Goal: Task Accomplishment & Management: Complete application form

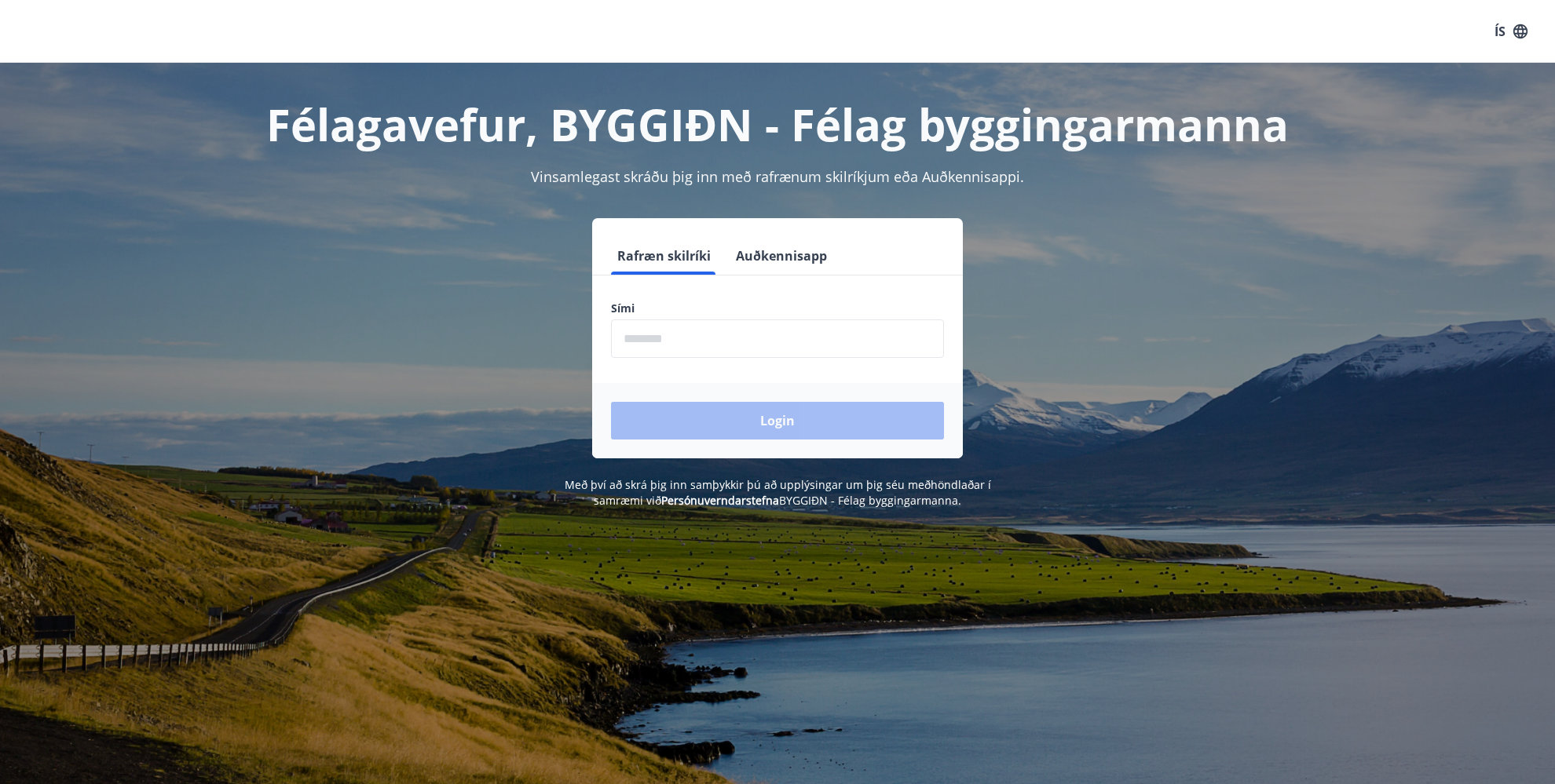
click at [732, 338] on input "phone" at bounding box center [777, 339] width 333 height 38
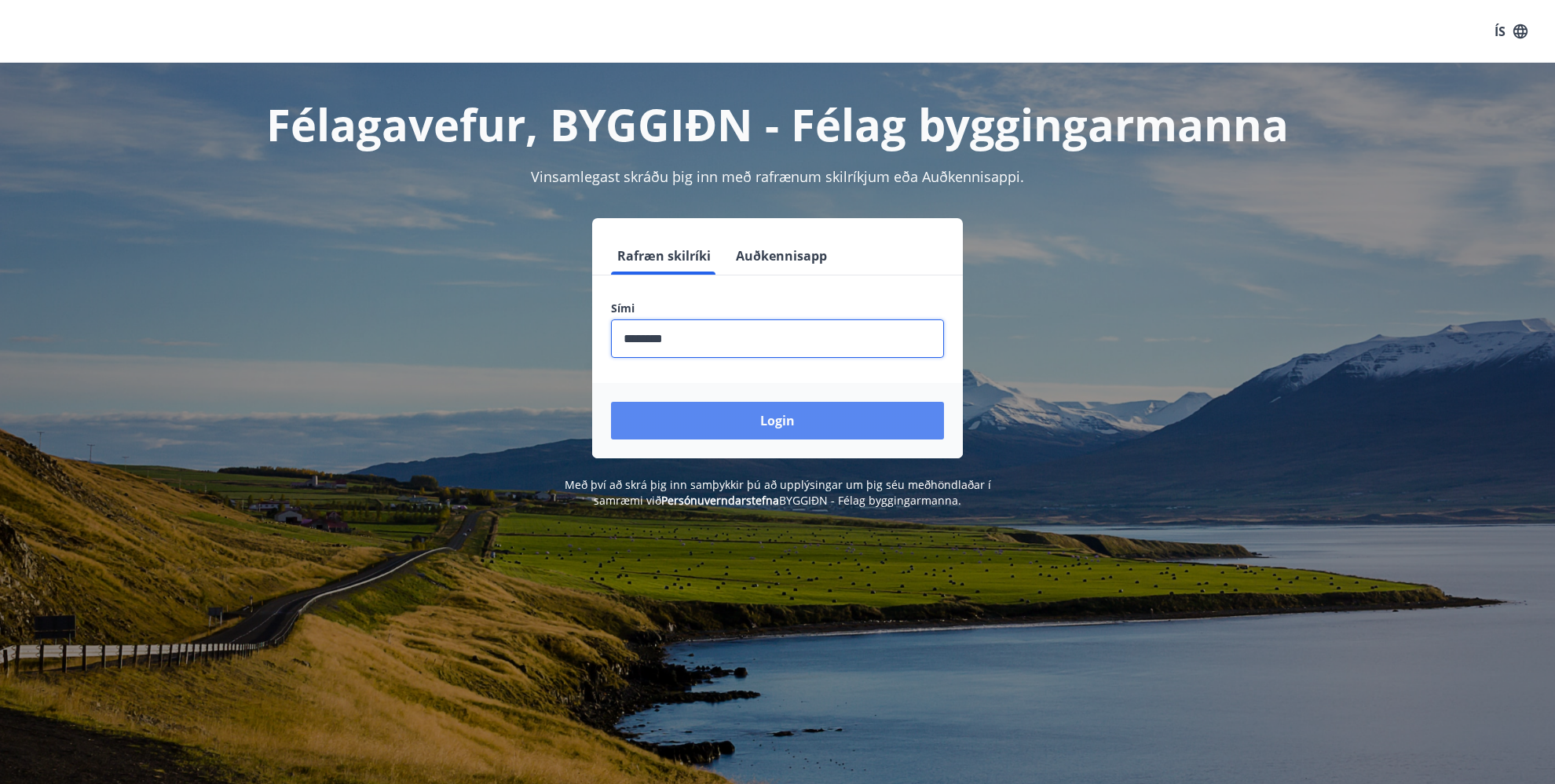
type input "********"
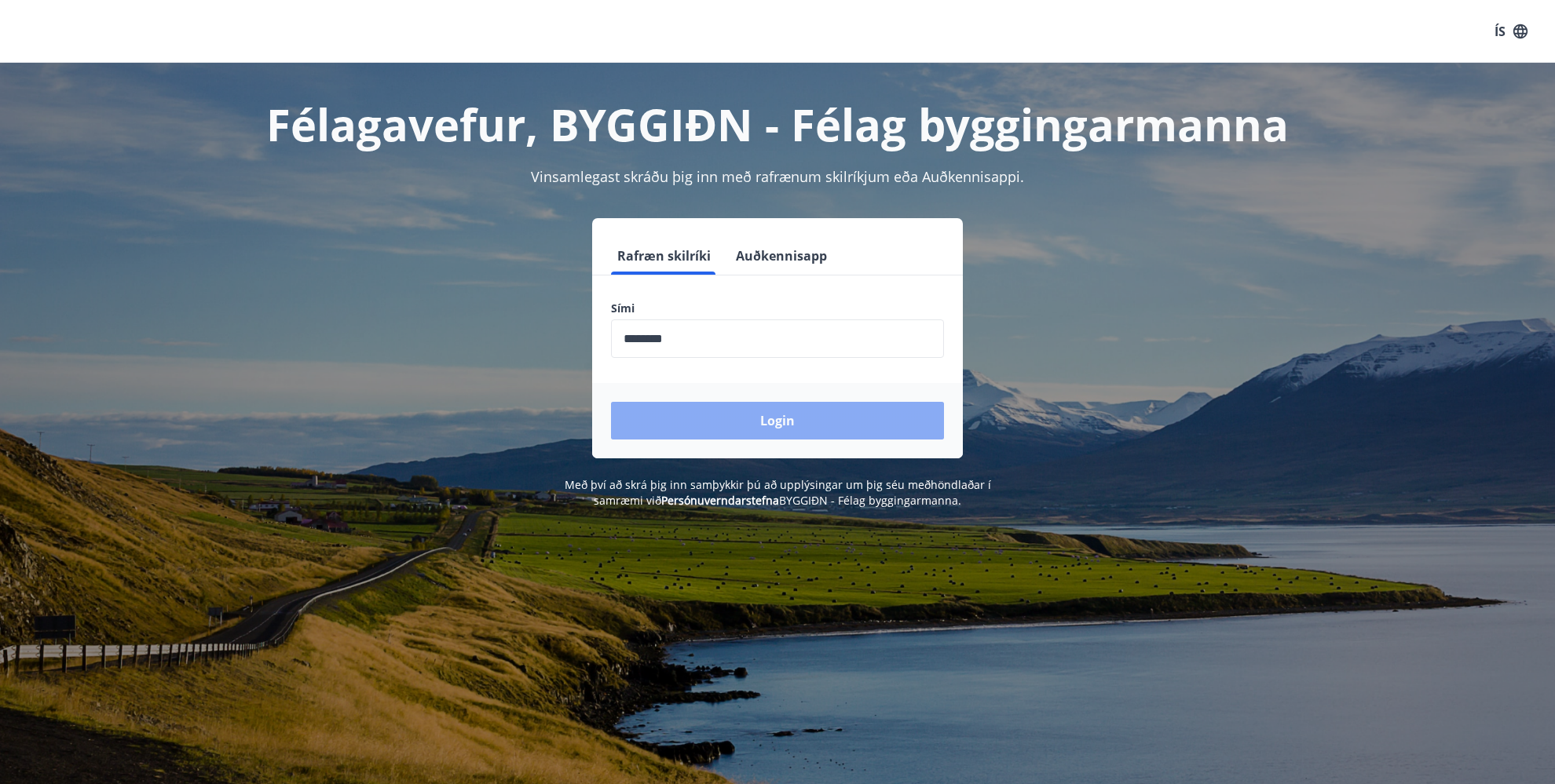
click at [793, 414] on button "Login" at bounding box center [777, 421] width 333 height 38
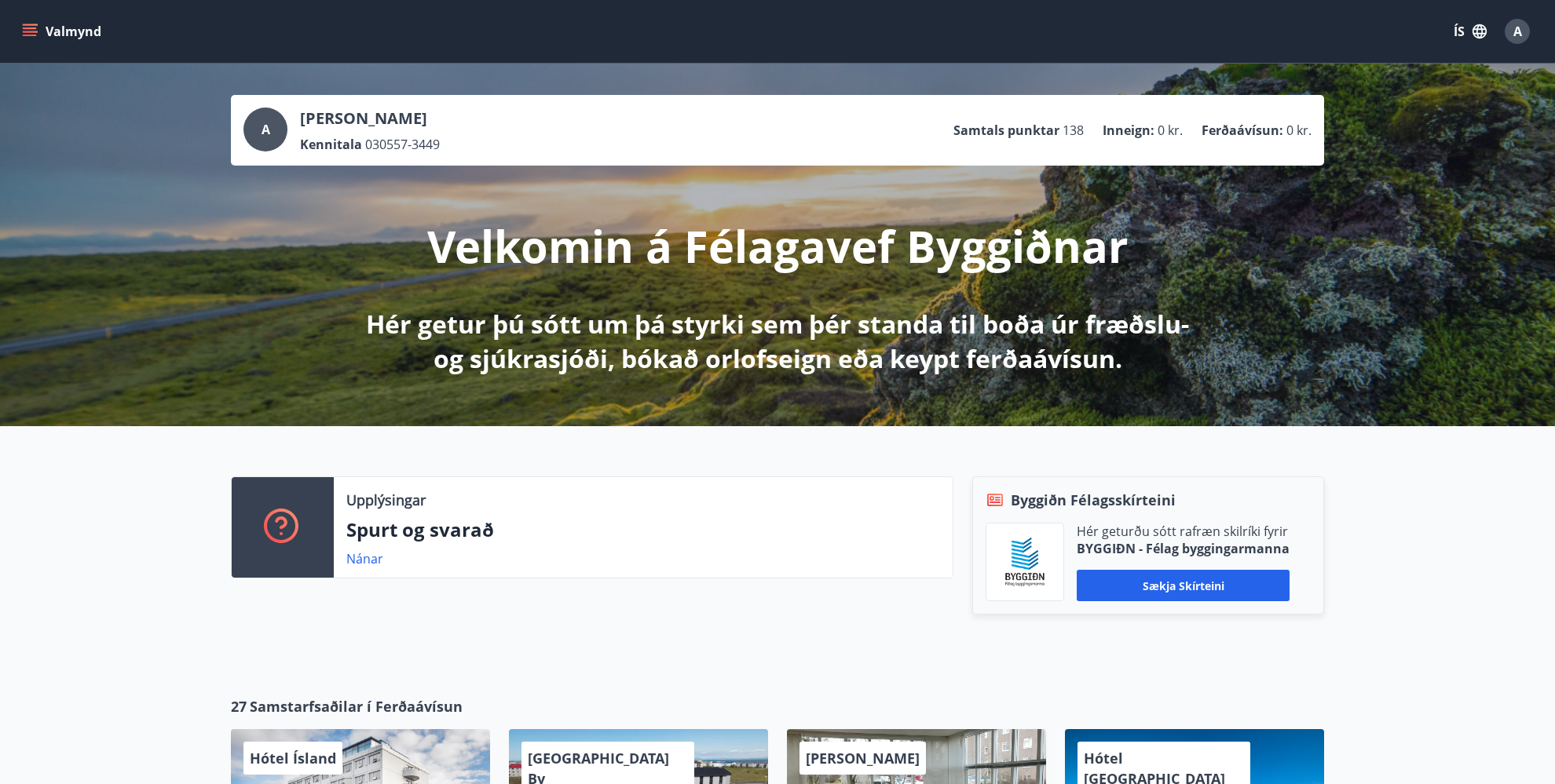
click at [28, 27] on icon "menu" at bounding box center [30, 32] width 16 height 16
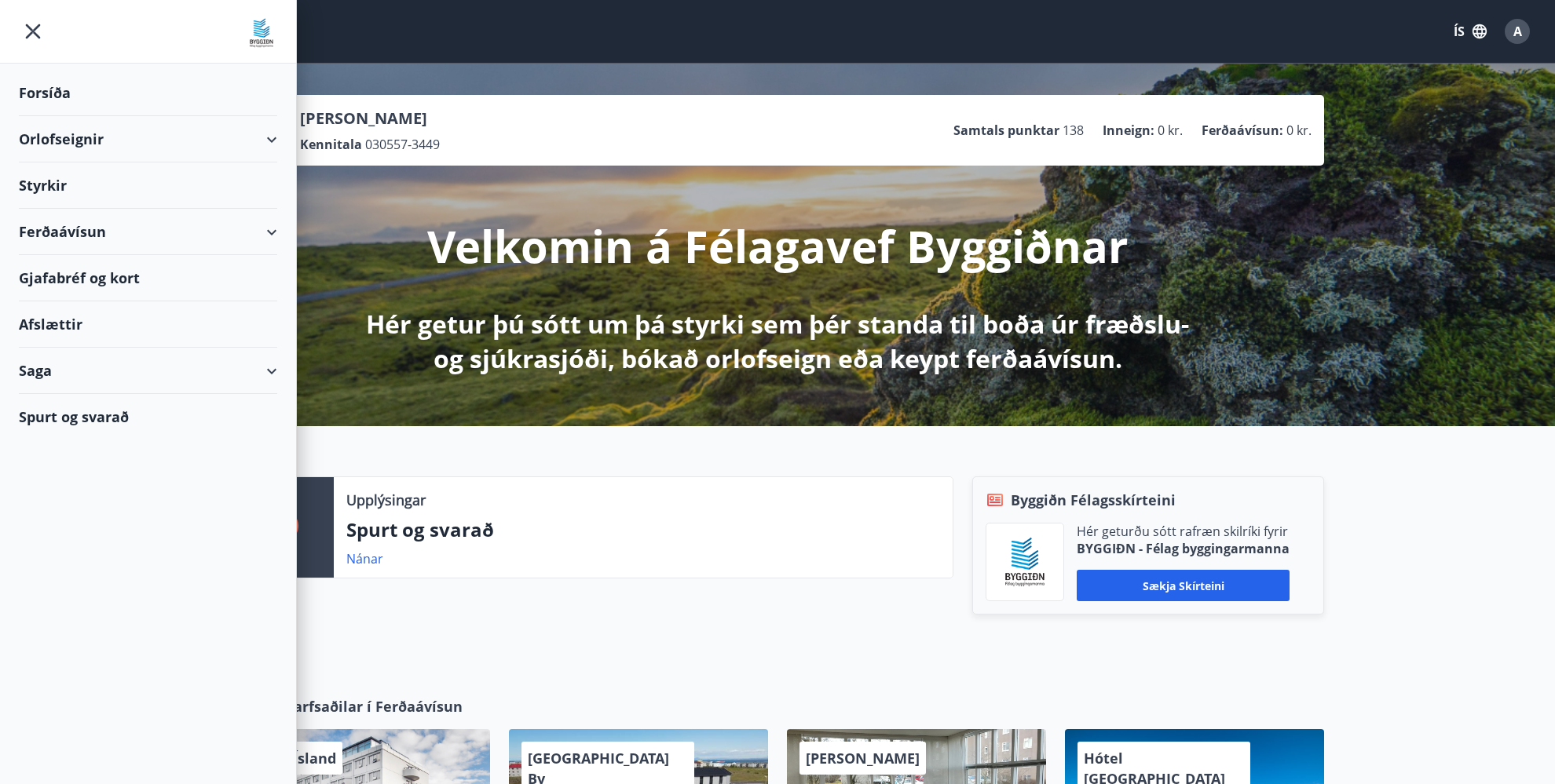
click at [272, 361] on div "Saga" at bounding box center [148, 371] width 258 height 46
click at [55, 573] on div "Styrkjasaga" at bounding box center [147, 575] width 233 height 33
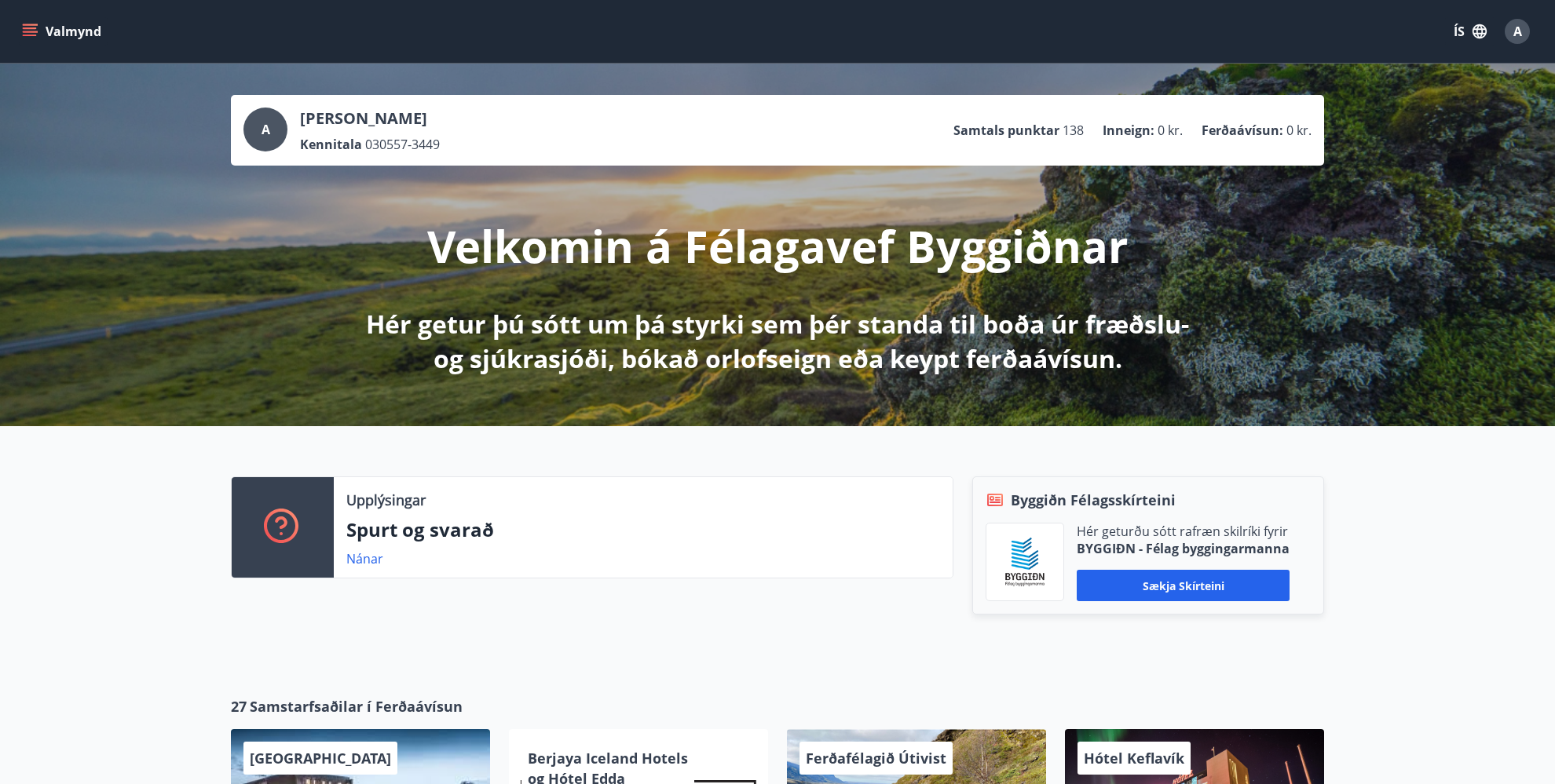
click at [35, 26] on icon "menu" at bounding box center [30, 32] width 16 height 16
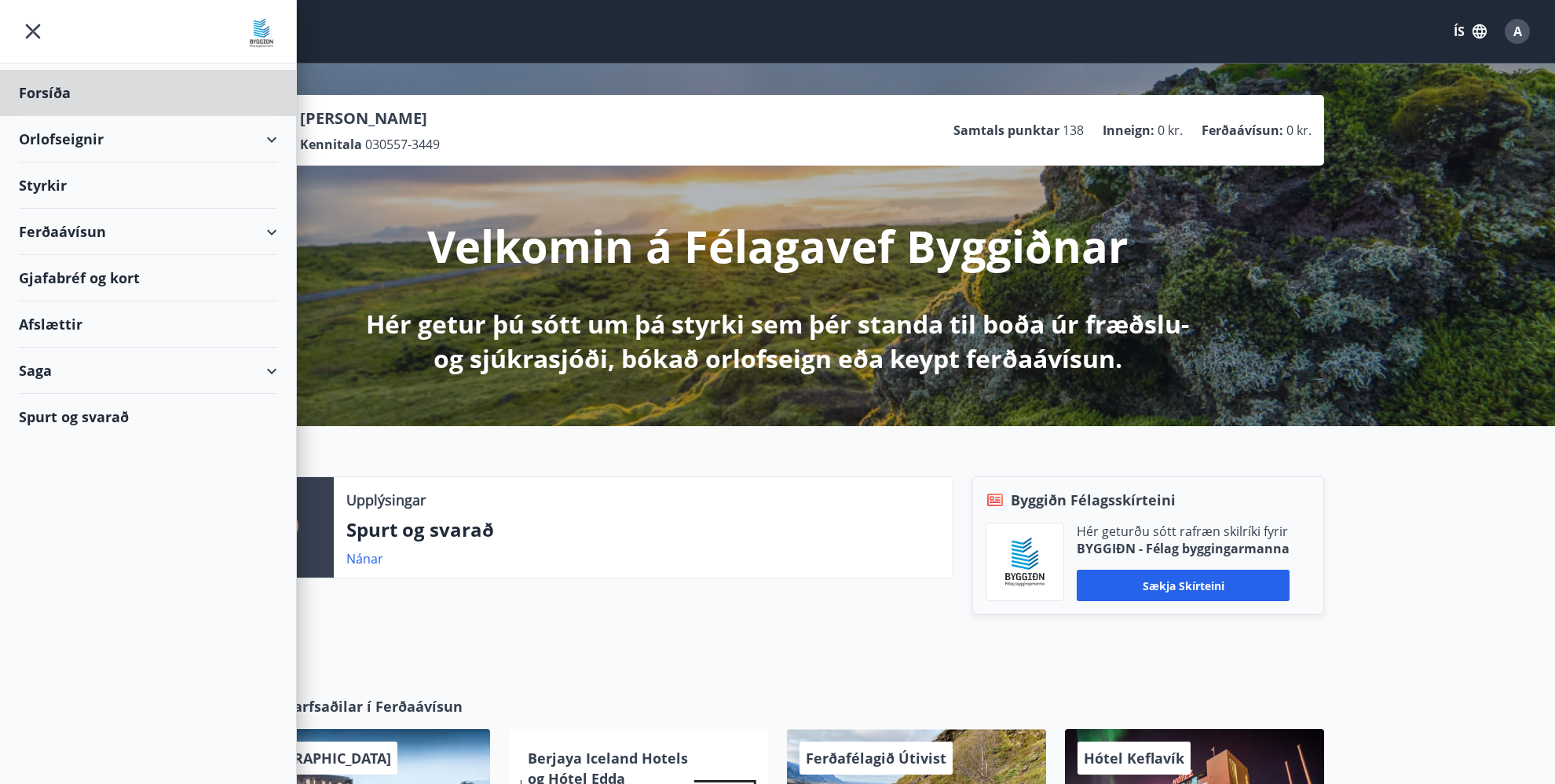
click at [71, 187] on div "Styrkir" at bounding box center [148, 186] width 258 height 46
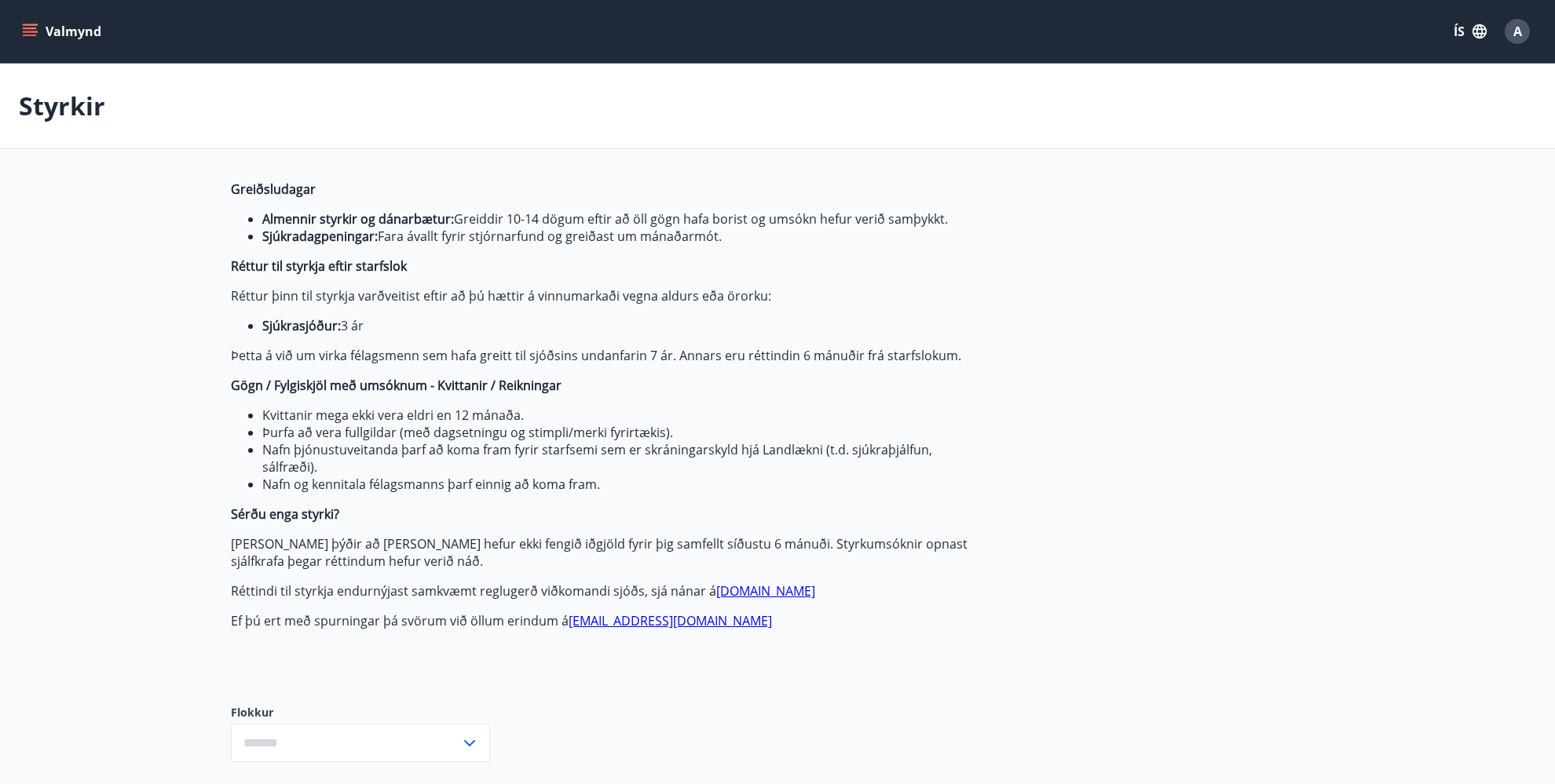
type input "***"
click at [29, 23] on button "Valmynd" at bounding box center [63, 31] width 89 height 28
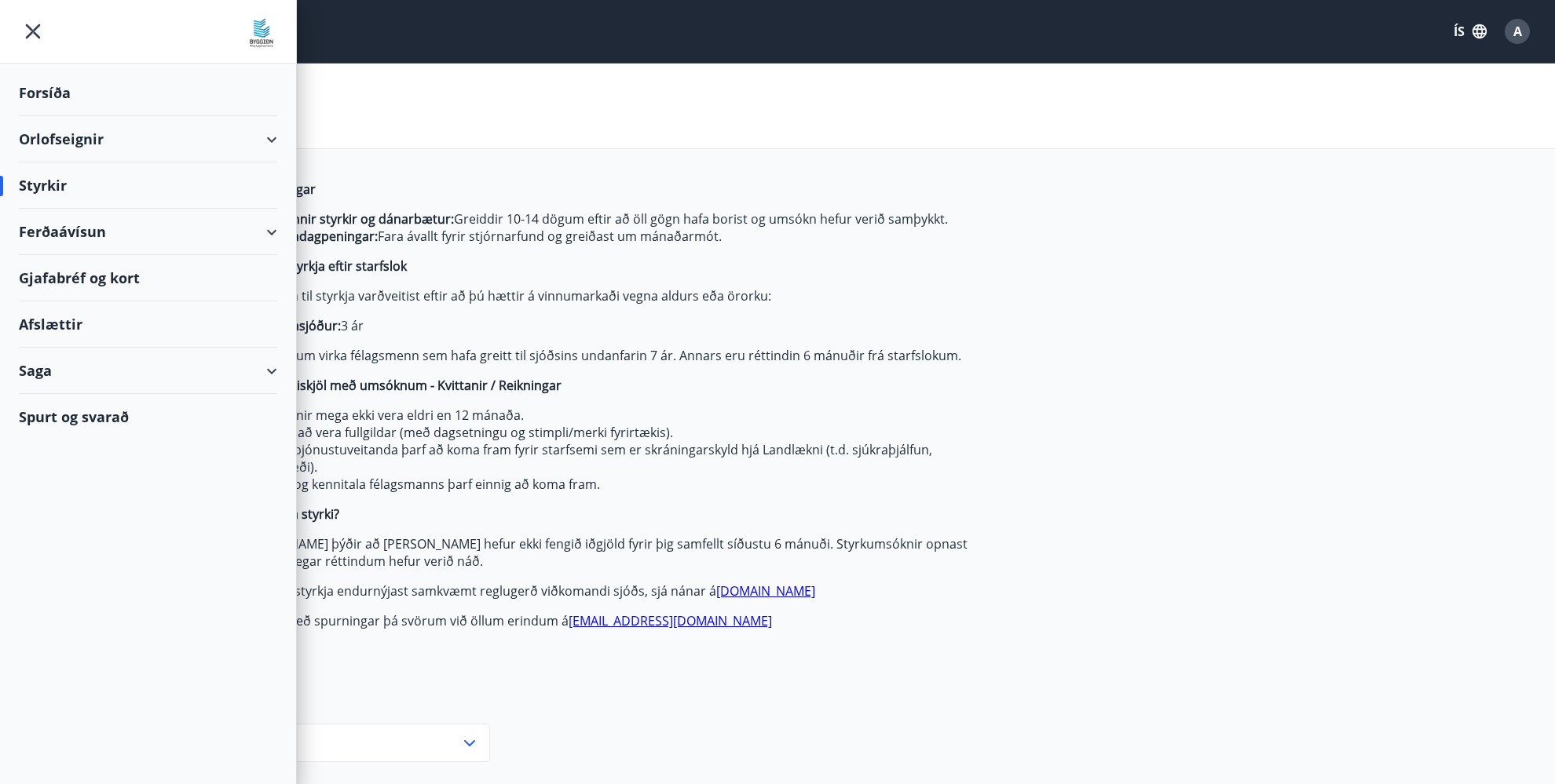
click at [70, 372] on div "Saga" at bounding box center [148, 371] width 258 height 46
click at [57, 576] on div "Styrkjasaga" at bounding box center [147, 575] width 233 height 33
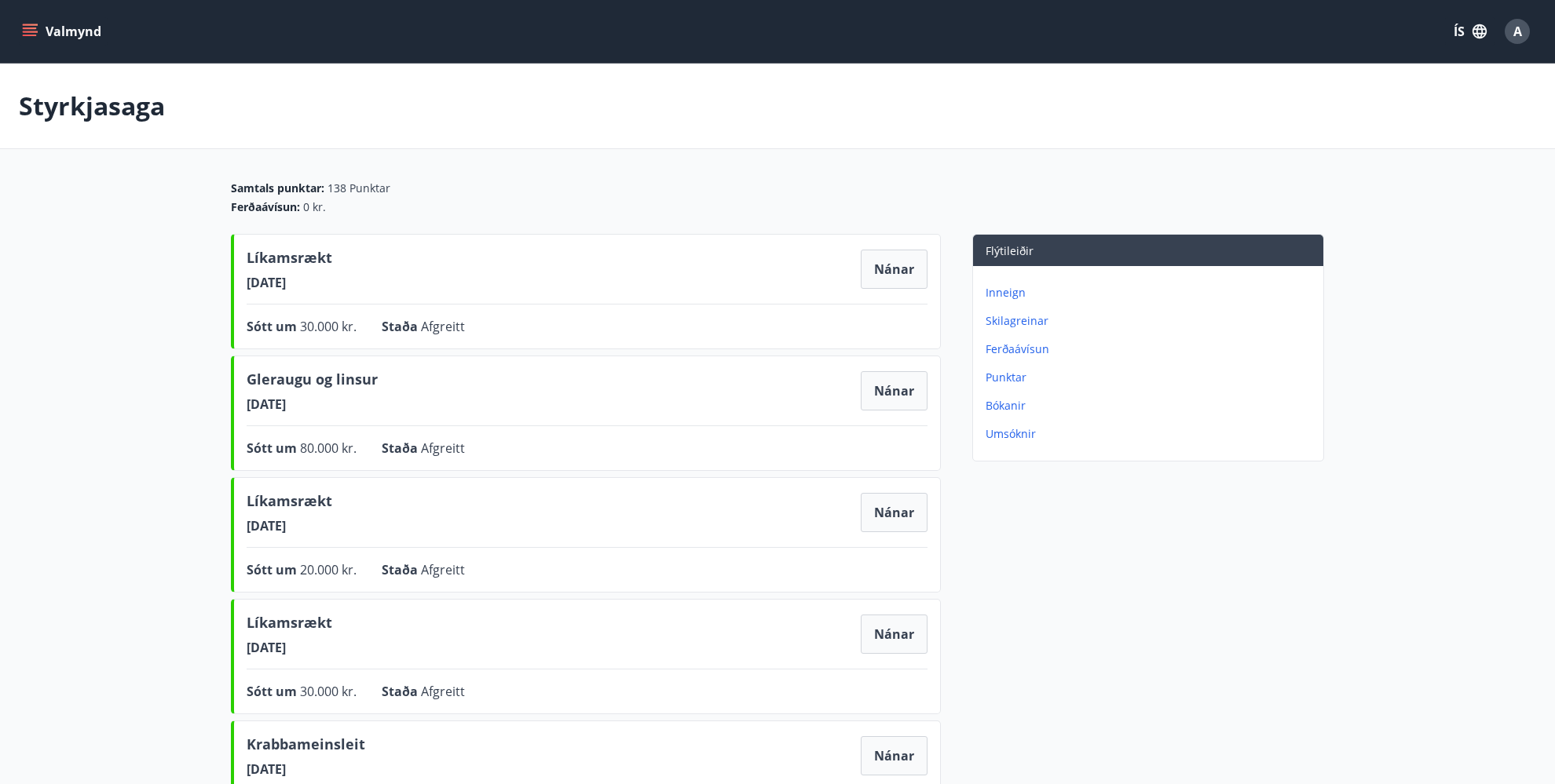
click at [36, 29] on icon "menu" at bounding box center [30, 32] width 16 height 16
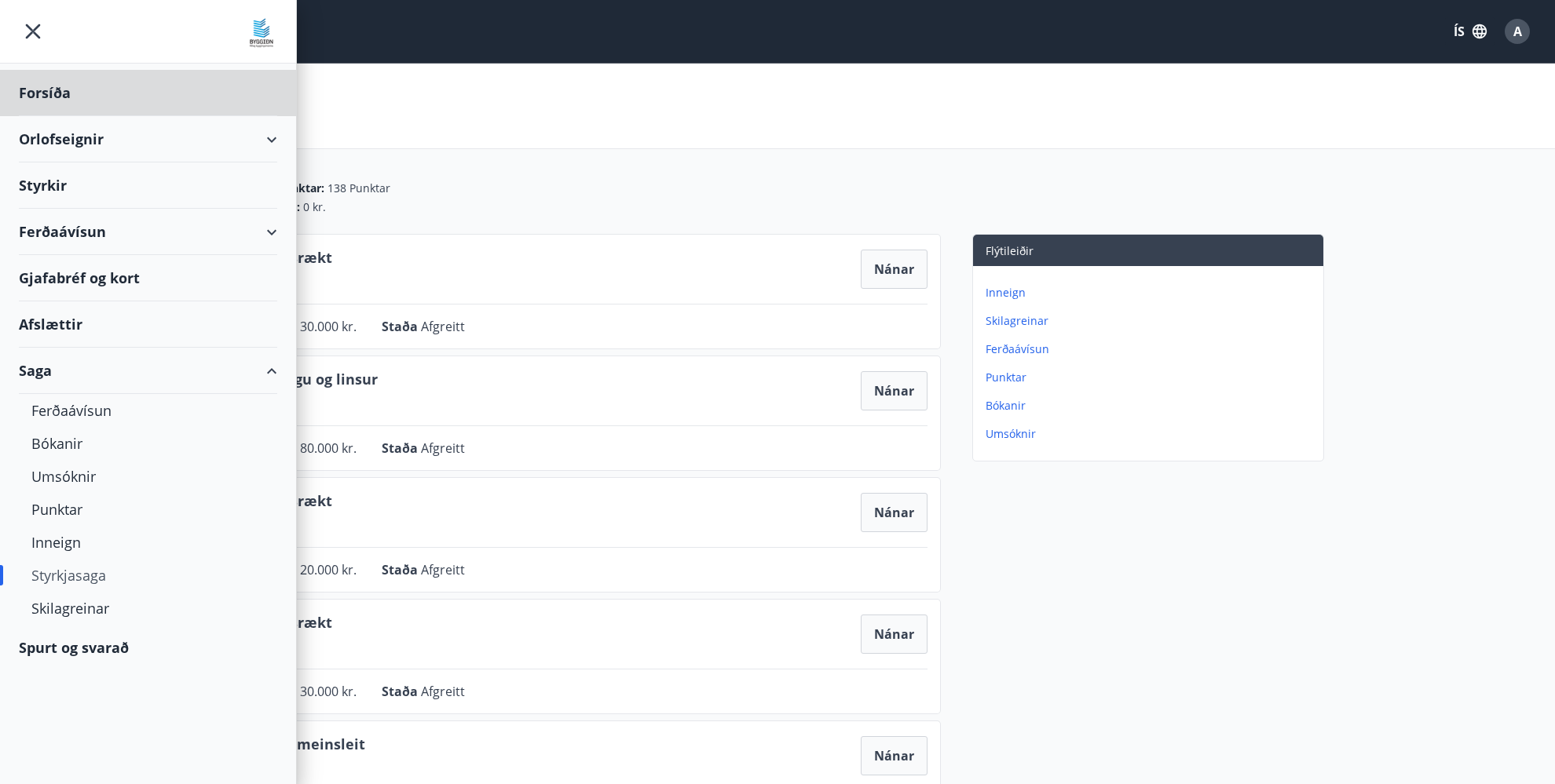
click at [52, 179] on div "Styrkir" at bounding box center [148, 186] width 258 height 46
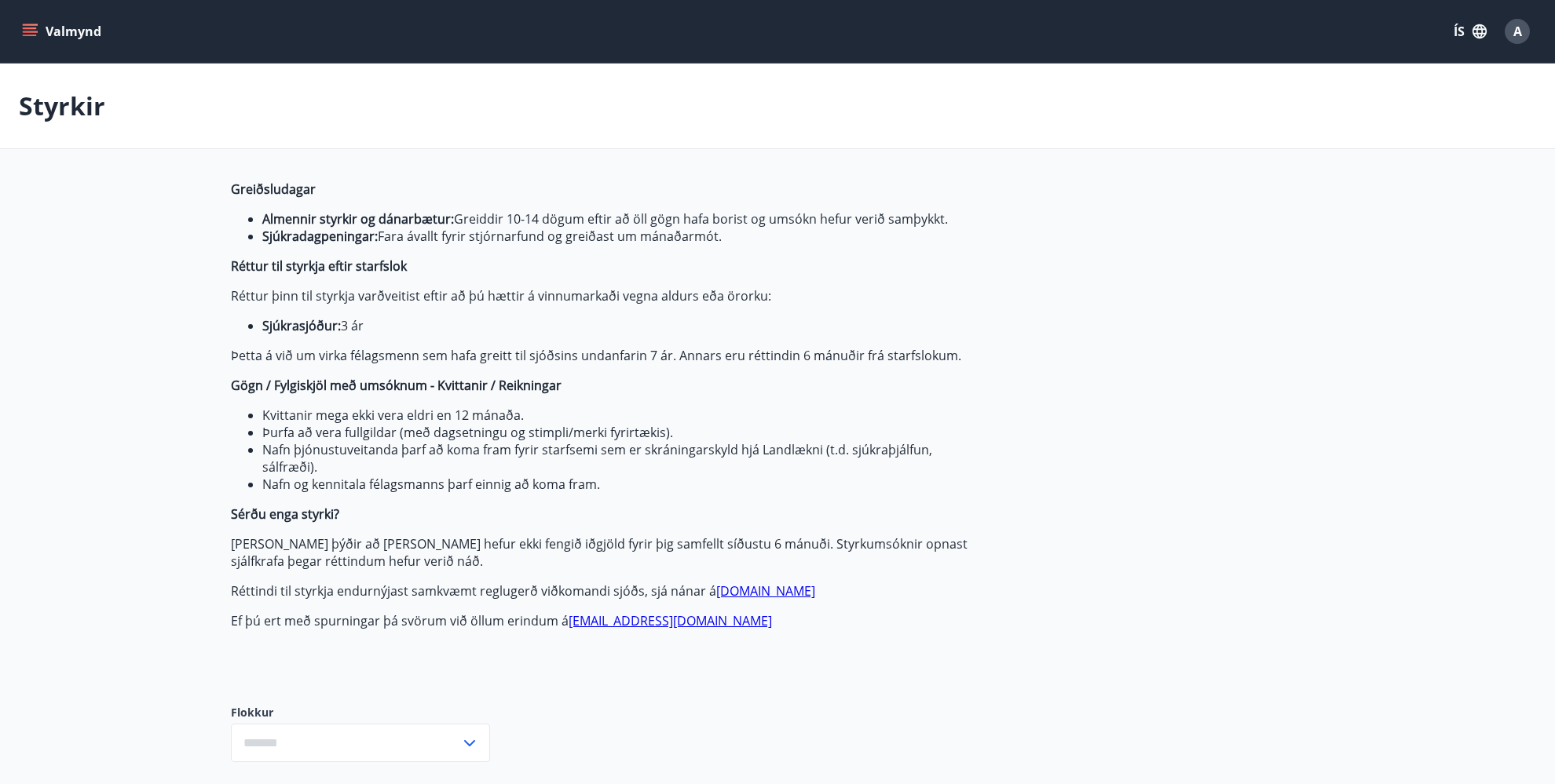
type input "***"
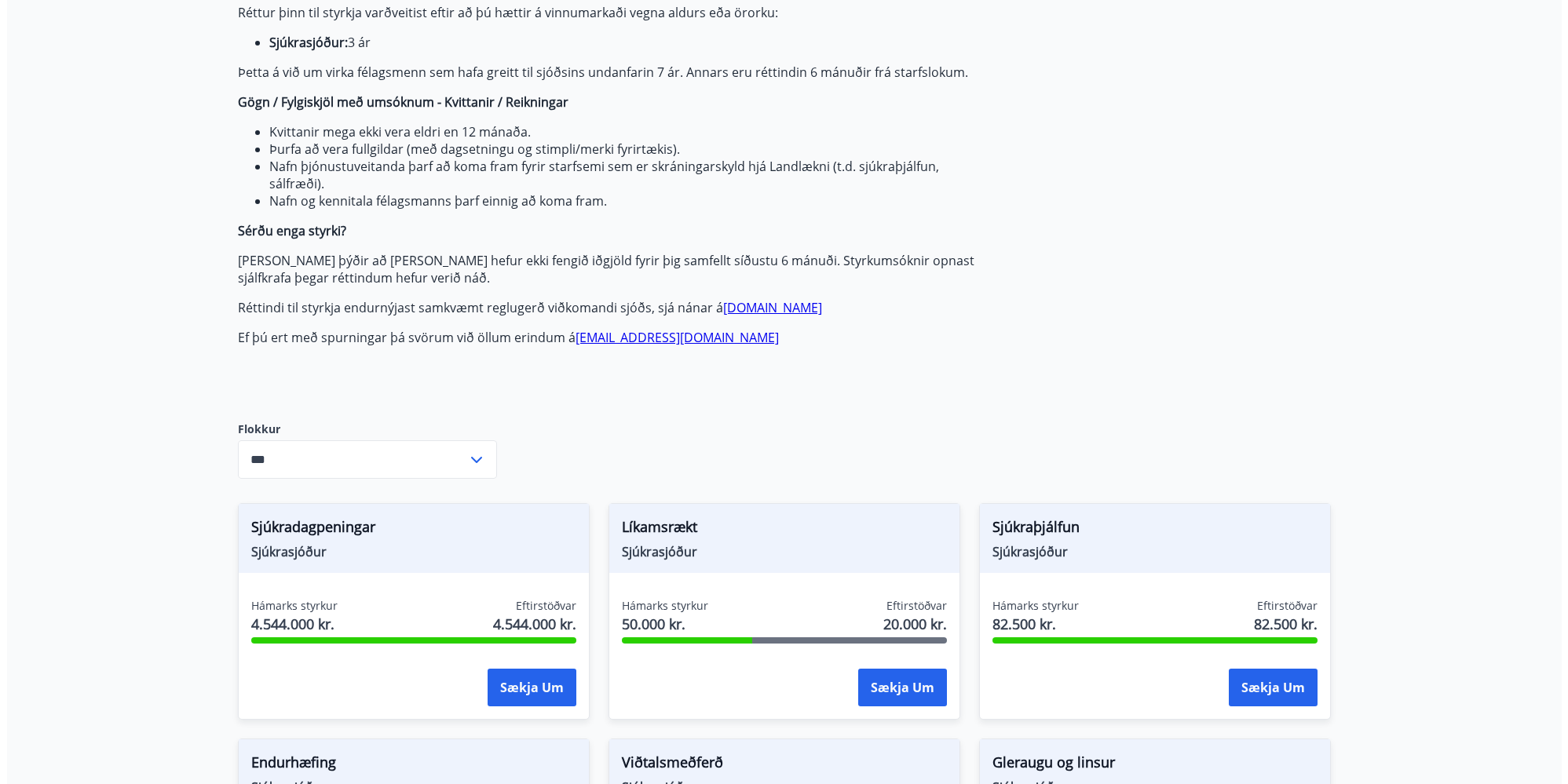
scroll to position [608, 0]
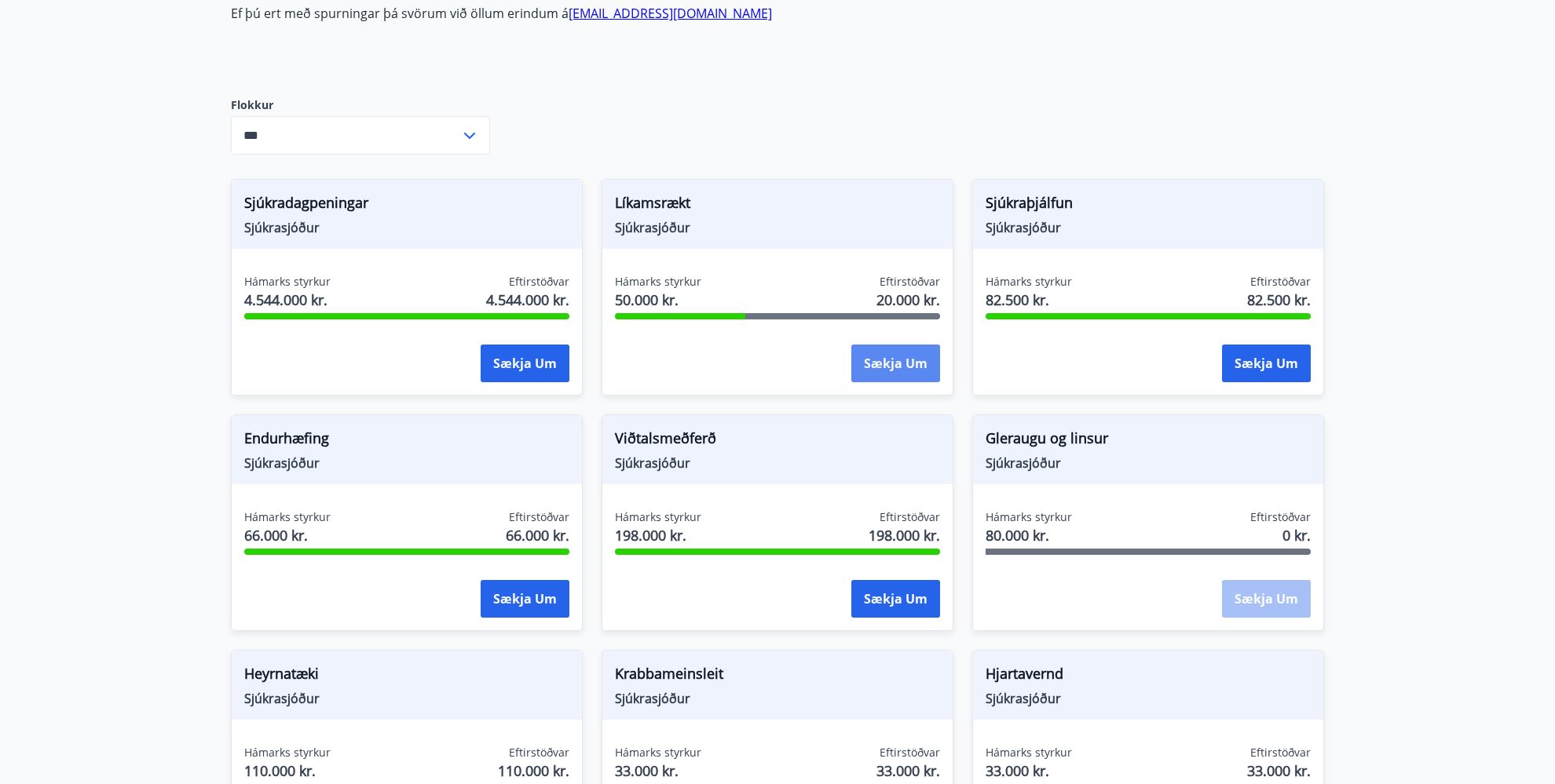
click at [915, 364] on button "Sækja um" at bounding box center [895, 364] width 89 height 38
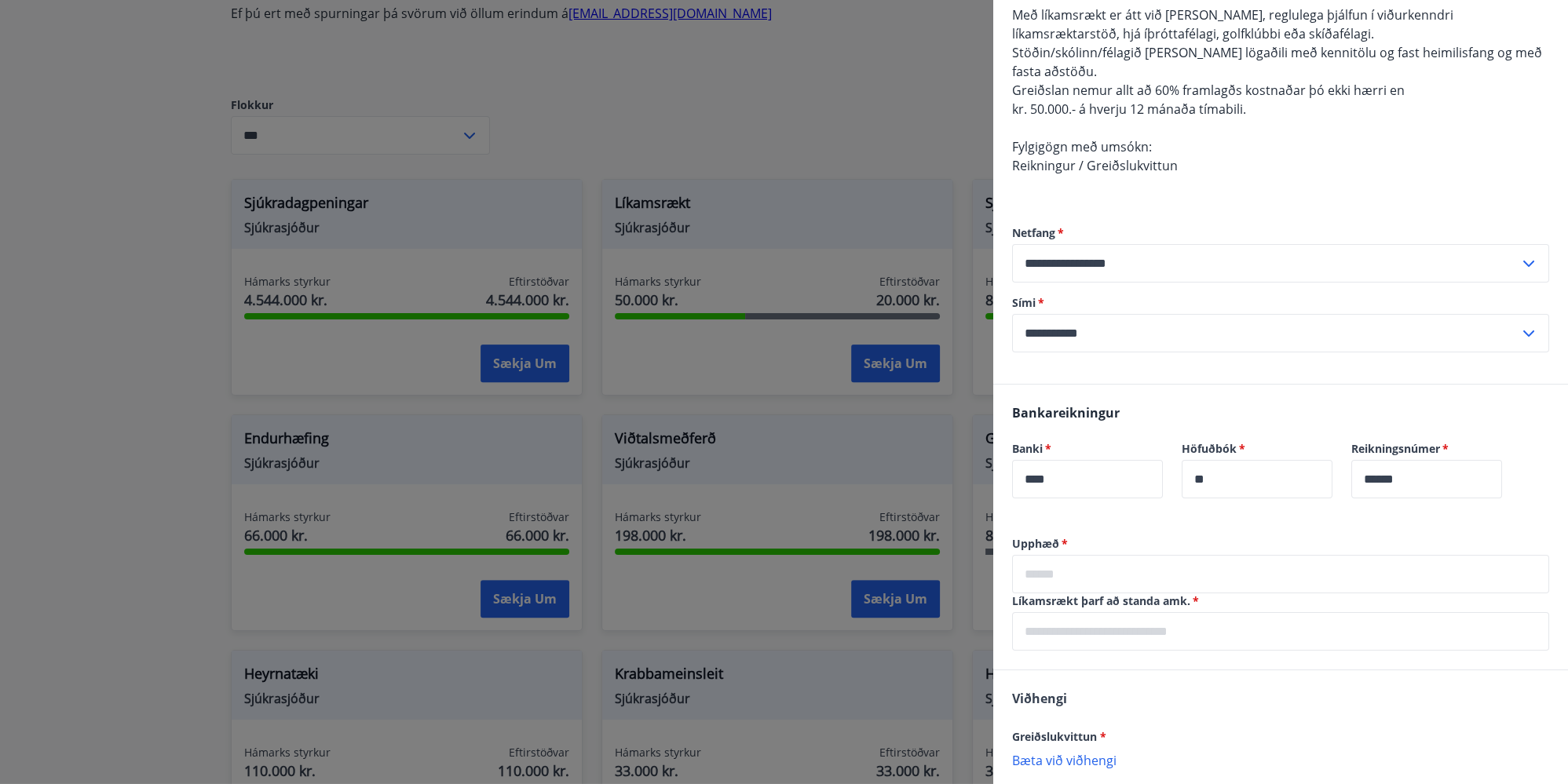
scroll to position [319, 0]
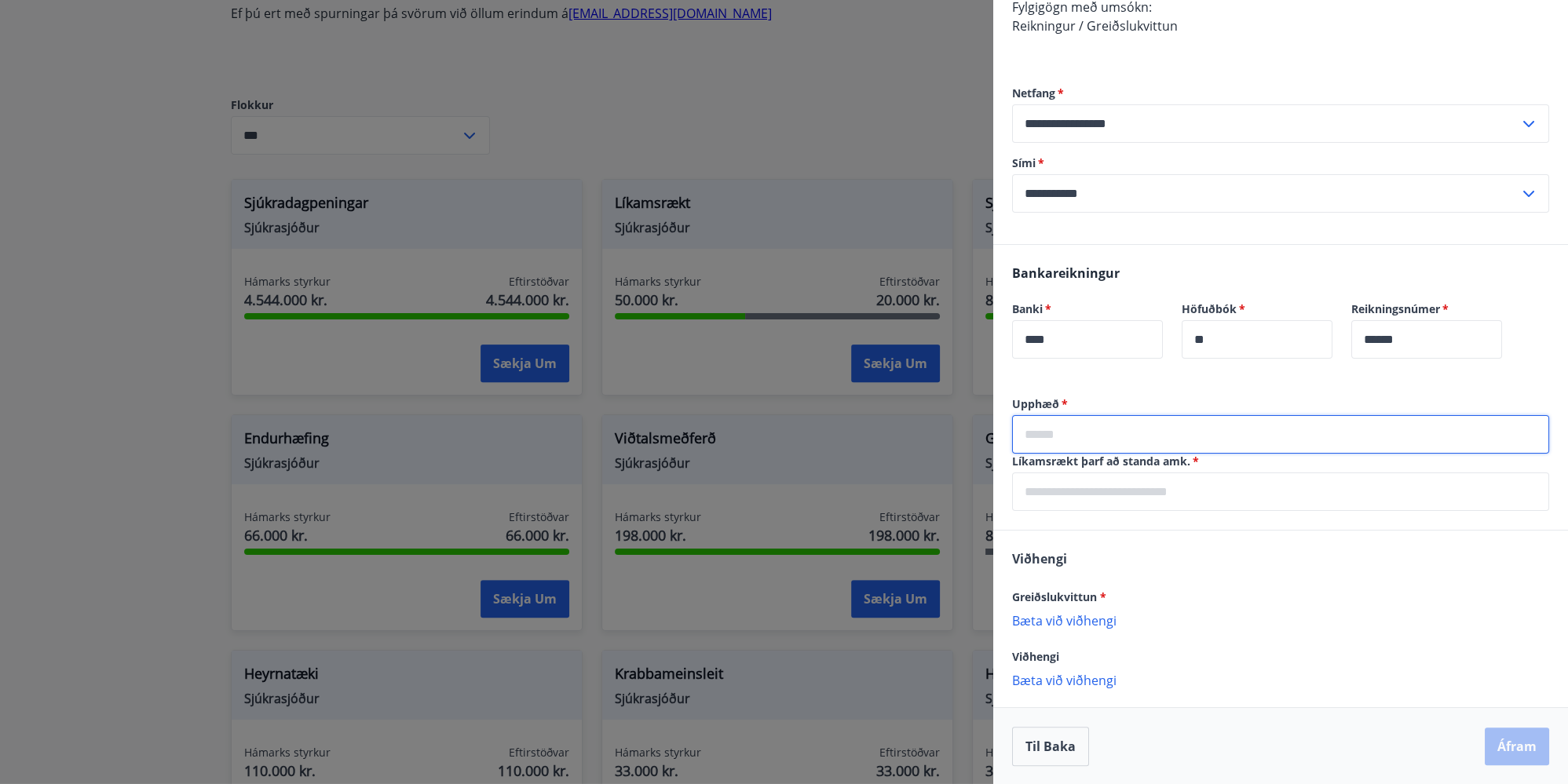
click at [1060, 425] on input "text" at bounding box center [1280, 434] width 537 height 38
type input "*****"
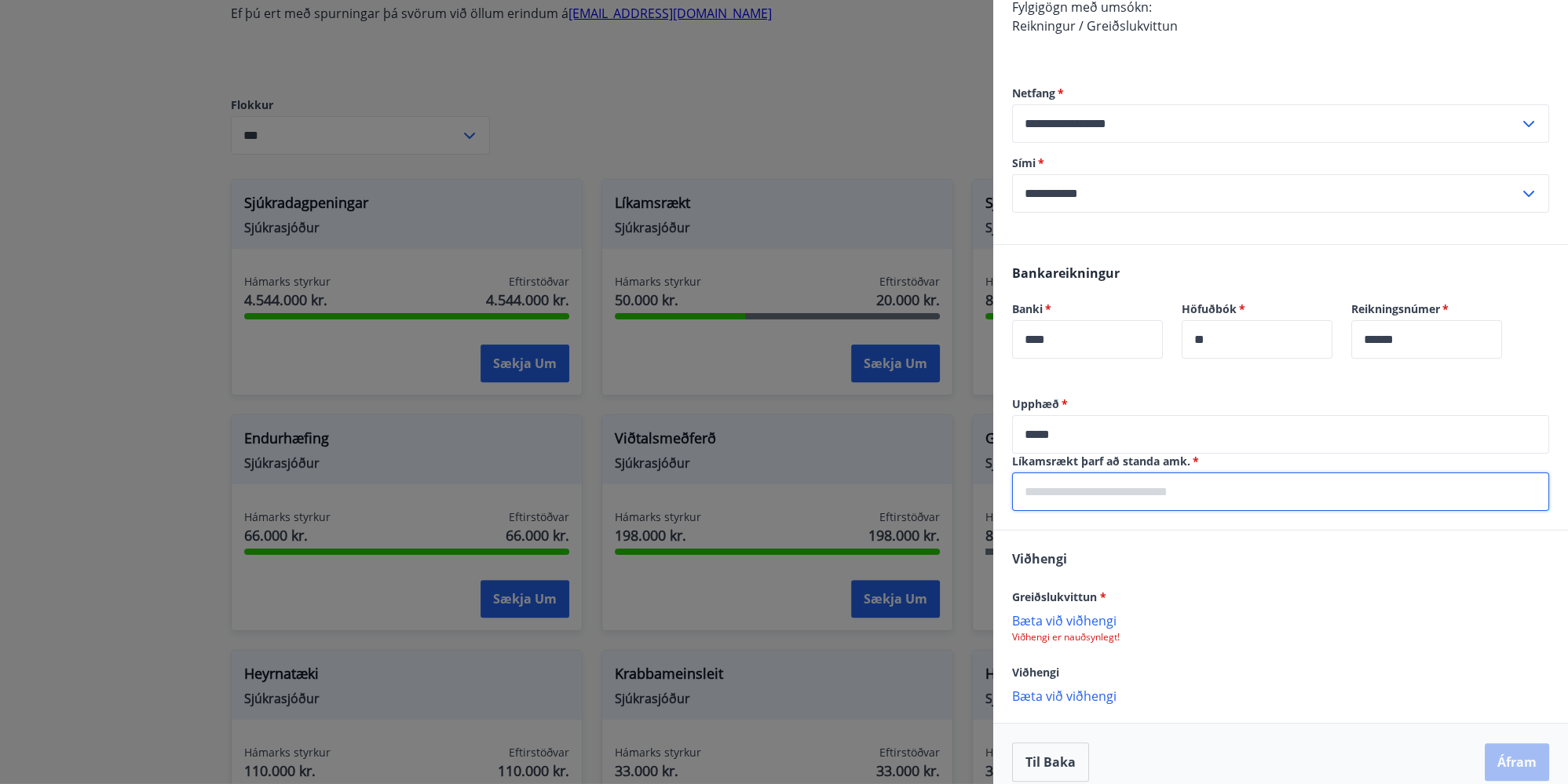
click at [1140, 500] on input "text" at bounding box center [1280, 492] width 537 height 38
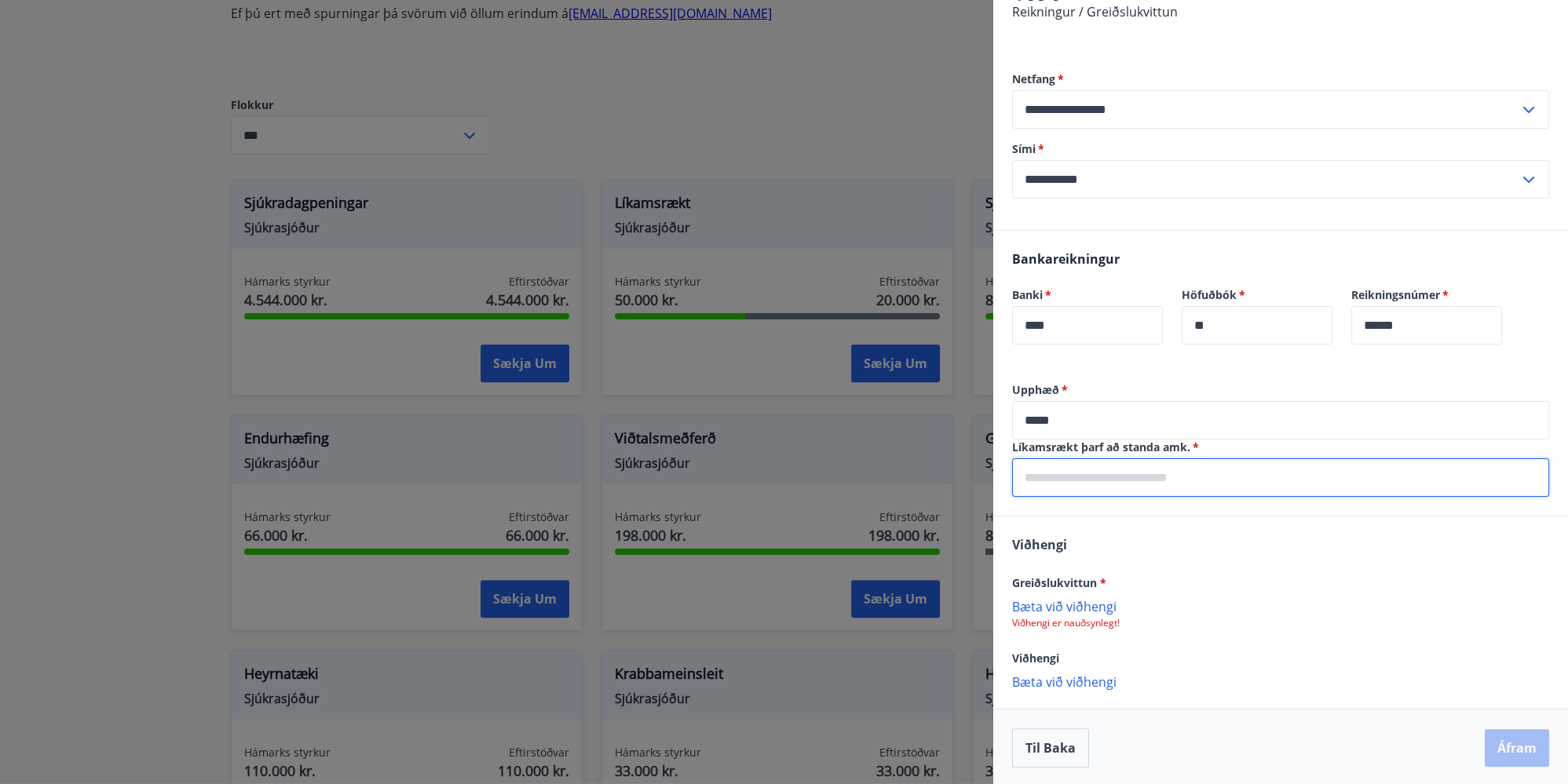
scroll to position [334, 0]
click at [1052, 477] on input "**********" at bounding box center [1280, 476] width 537 height 38
type input "**********"
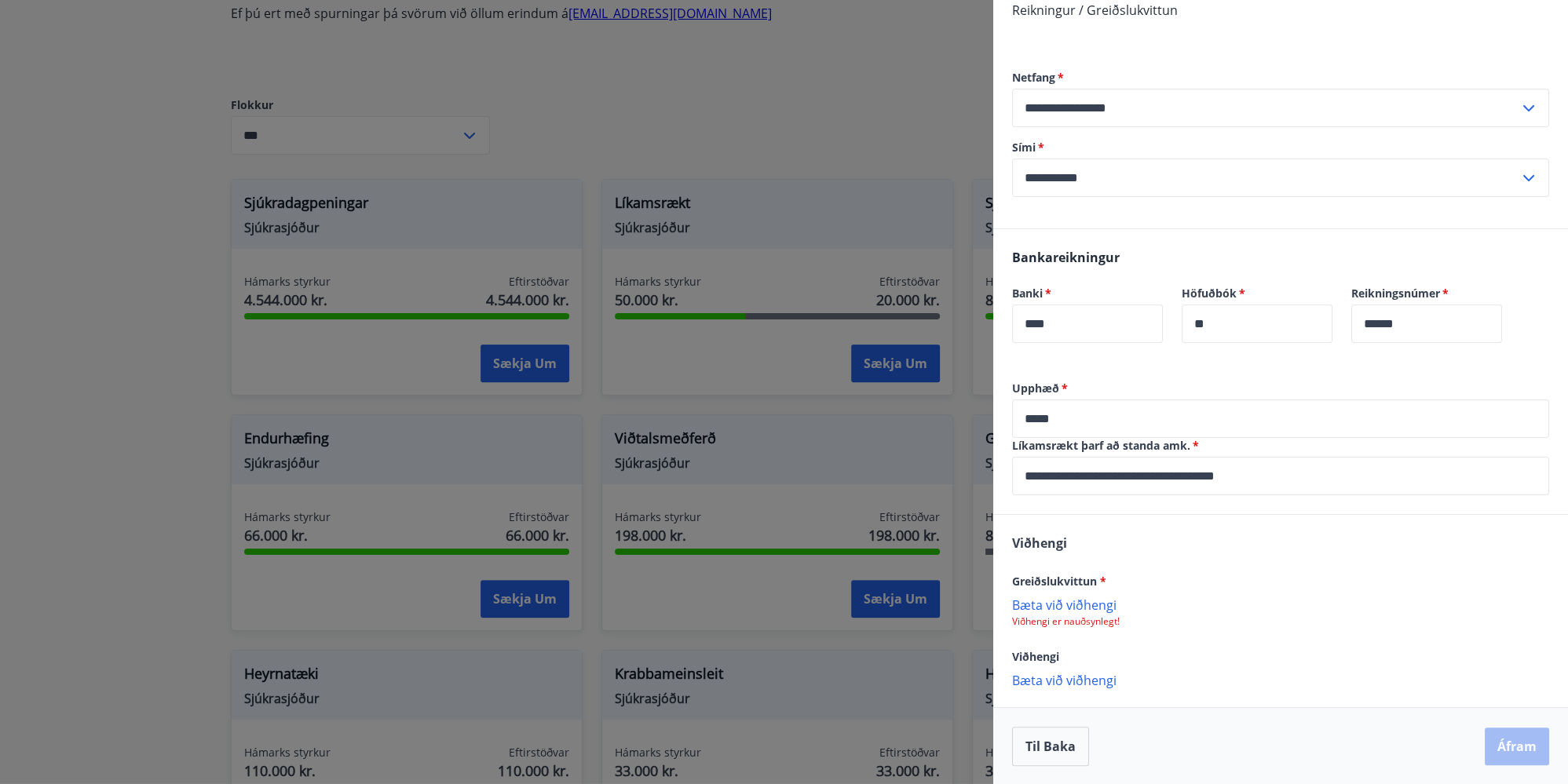
click at [1049, 605] on p "Bæta við viðhengi" at bounding box center [1280, 605] width 537 height 16
click at [1197, 444] on span "*" at bounding box center [1194, 445] width 9 height 15
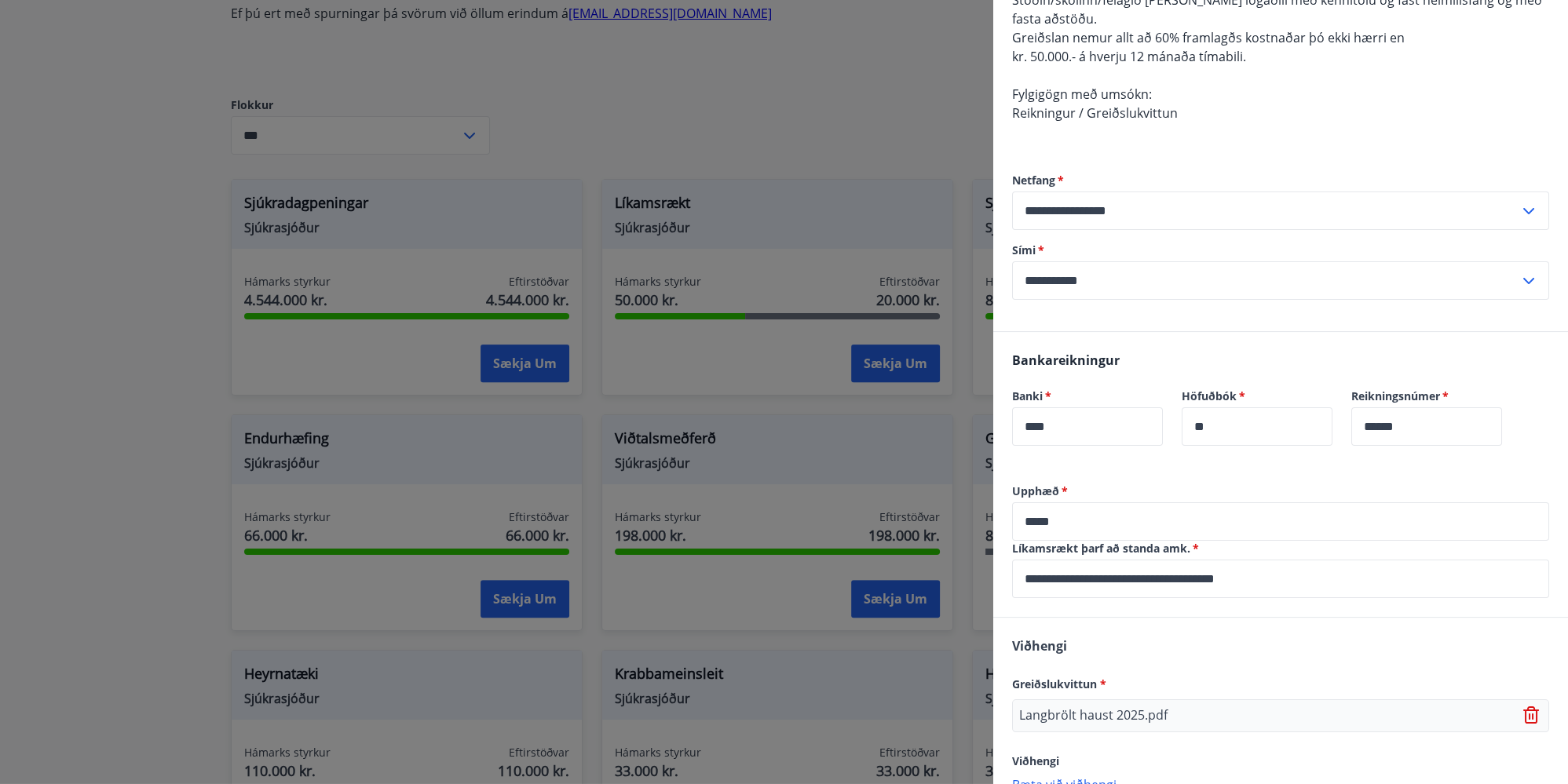
scroll to position [336, 0]
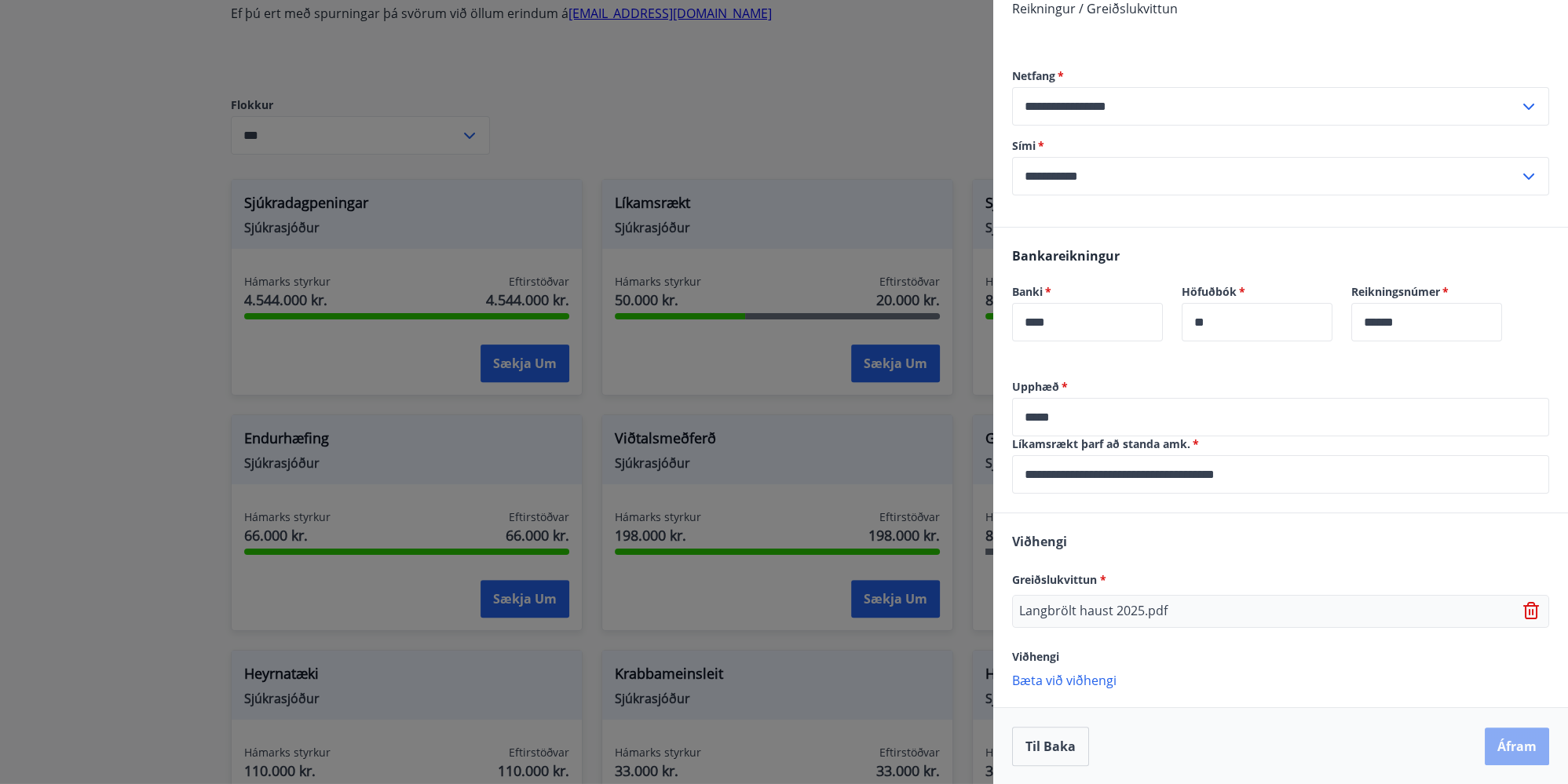
click at [1502, 743] on button "Áfram" at bounding box center [1517, 747] width 64 height 38
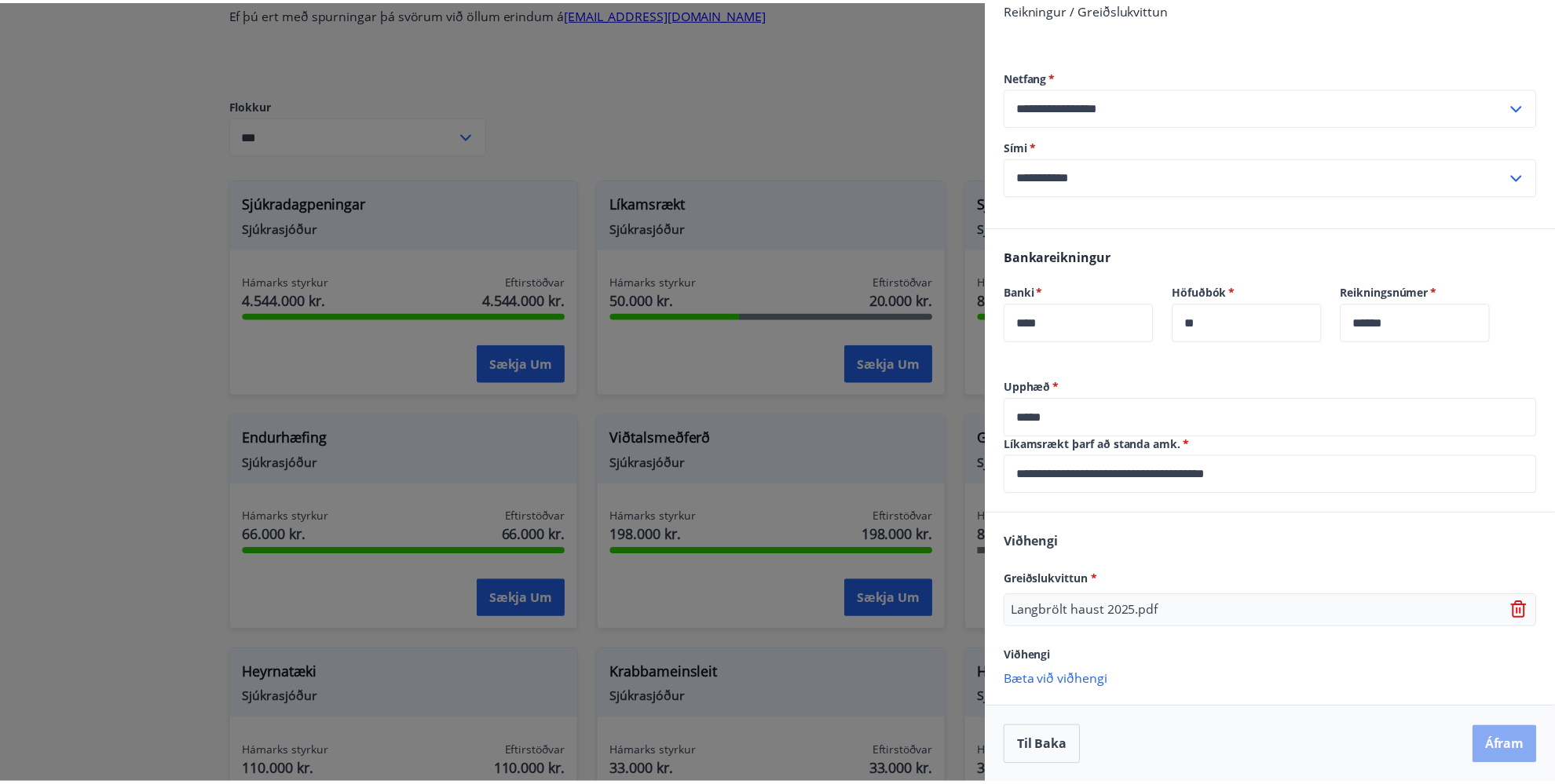
scroll to position [0, 0]
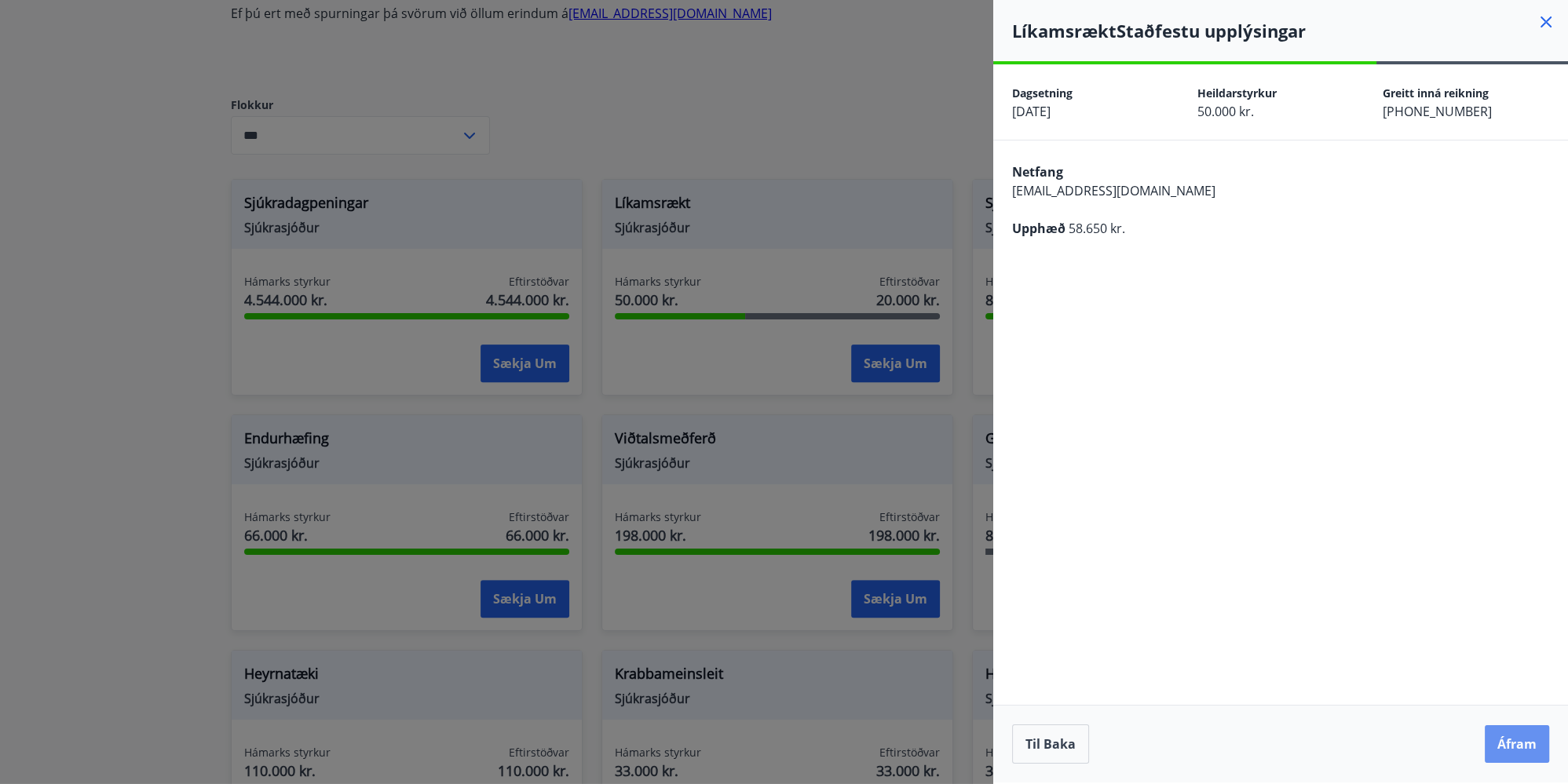
click at [1502, 743] on button "Áfram" at bounding box center [1517, 745] width 64 height 38
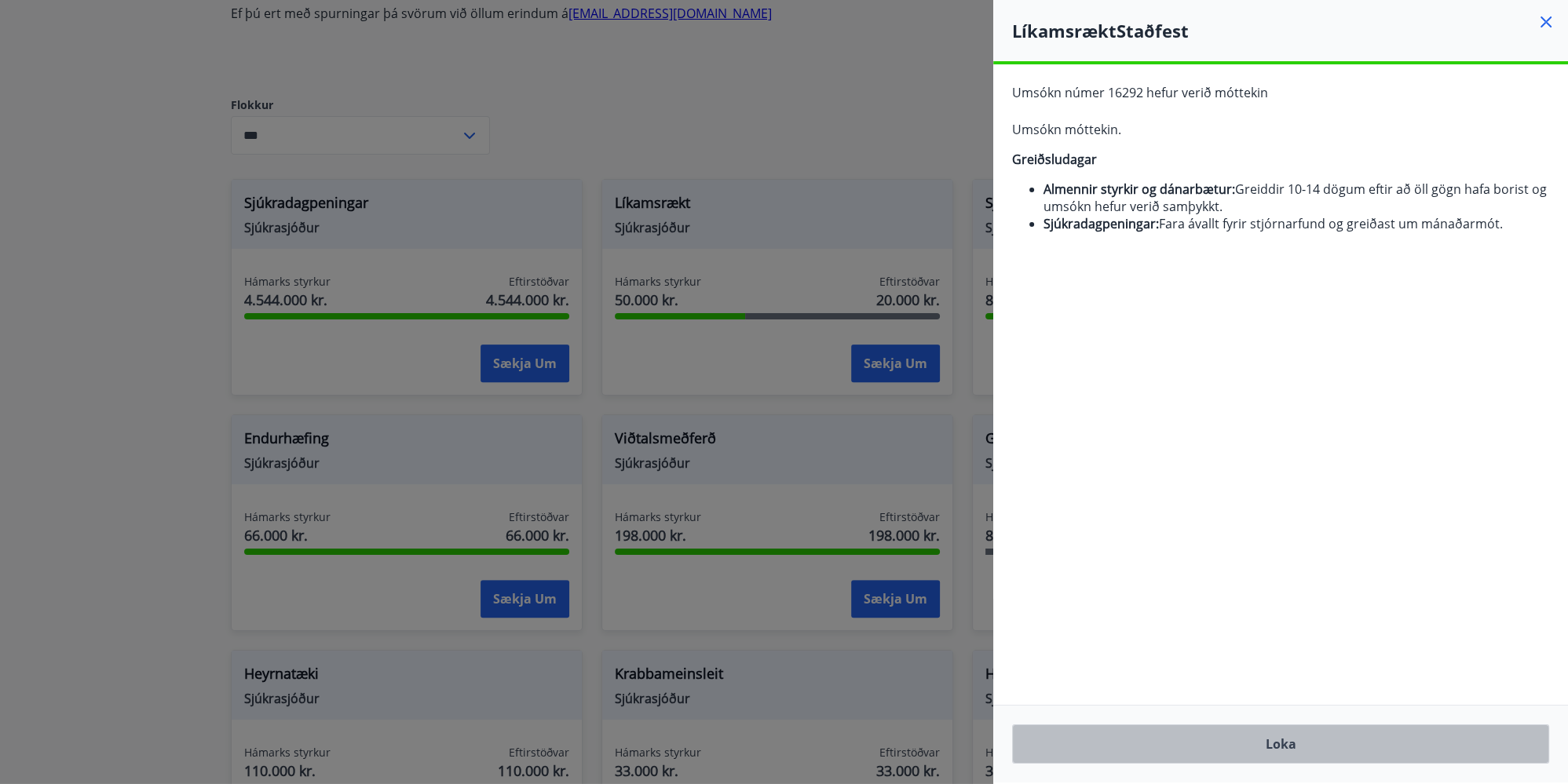
click at [1280, 740] on button "Loka" at bounding box center [1280, 744] width 537 height 39
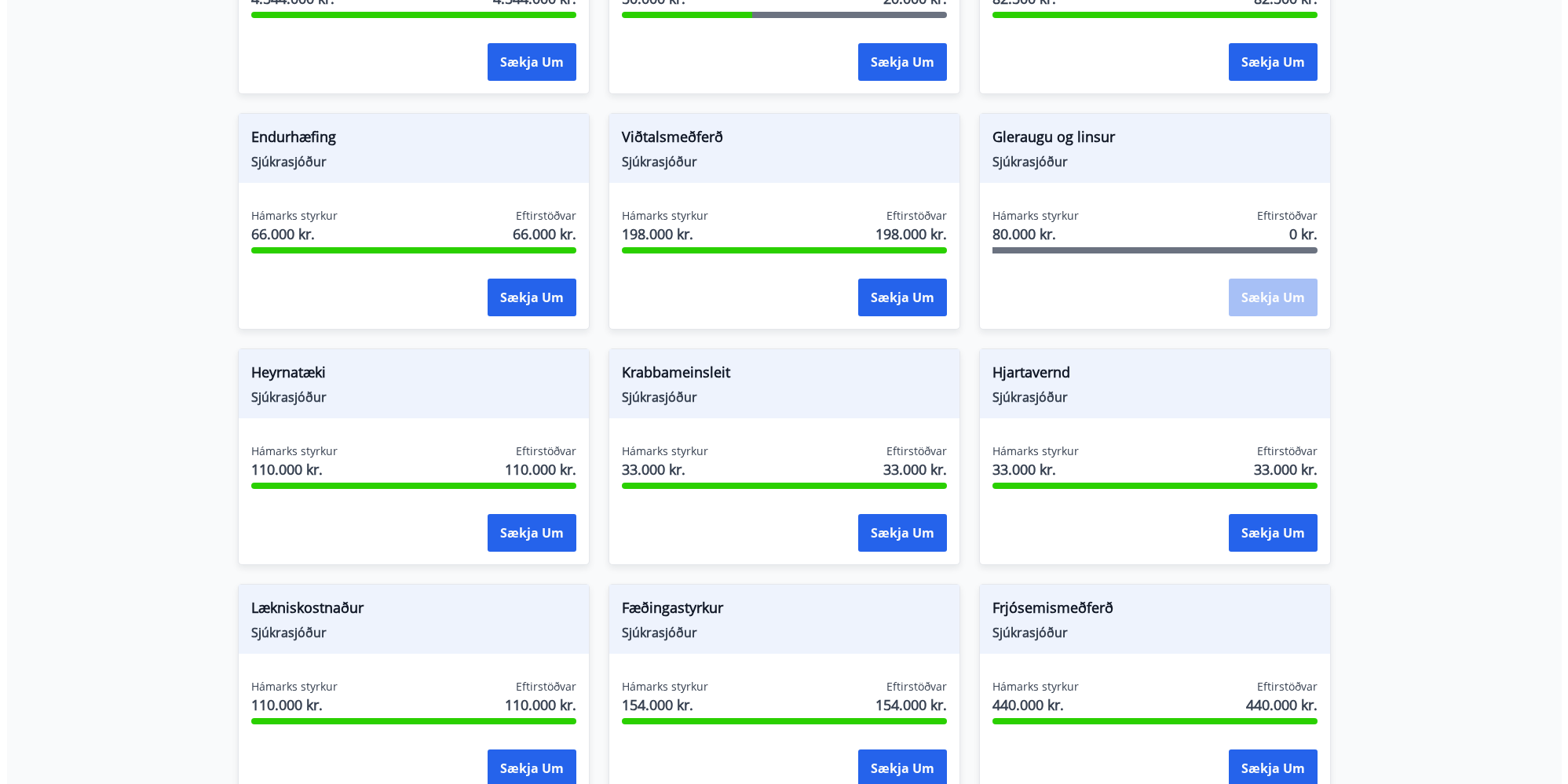
scroll to position [912, 0]
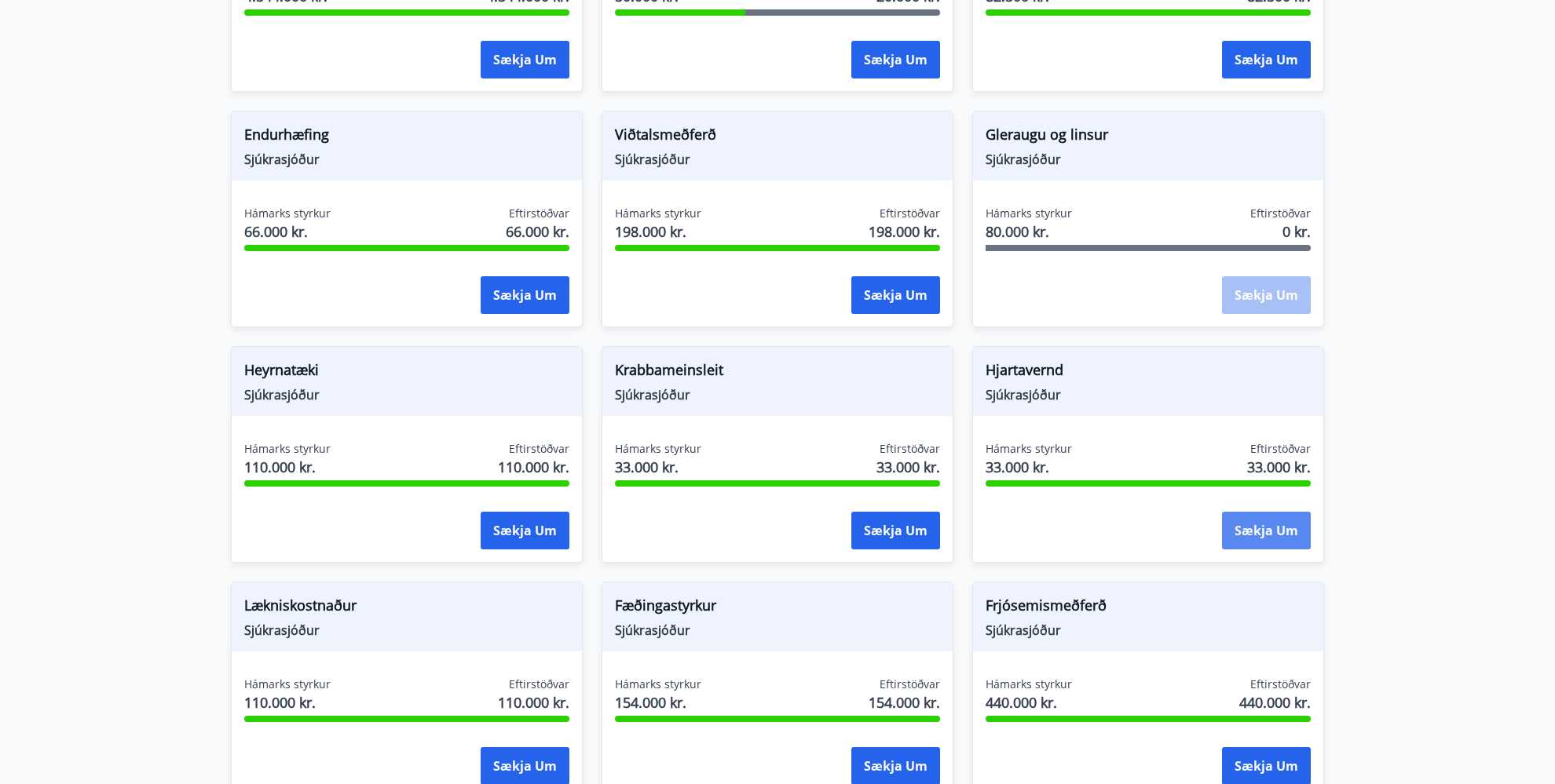
click at [1273, 528] on button "Sækja um" at bounding box center [1266, 531] width 89 height 38
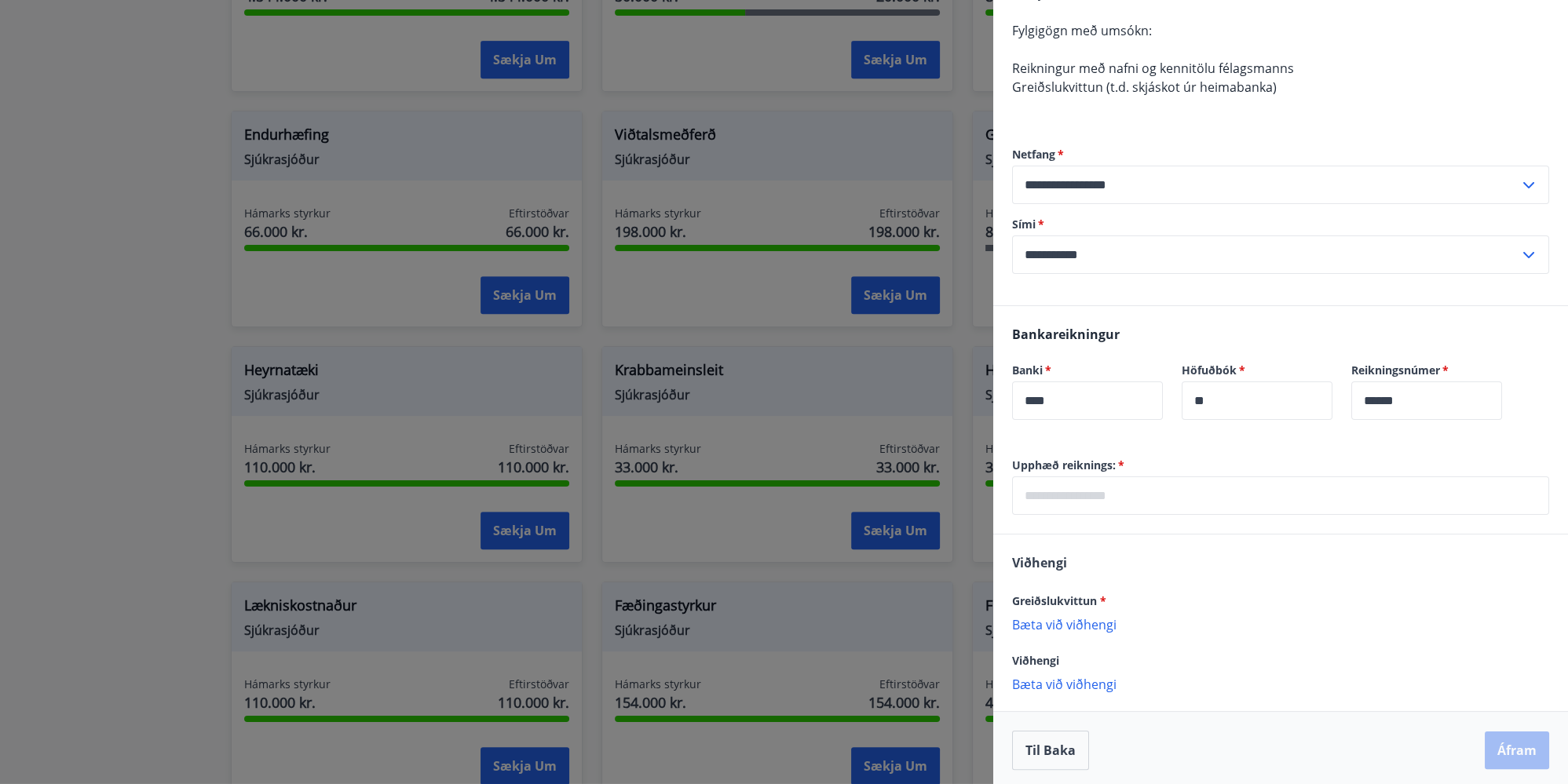
scroll to position [224, 0]
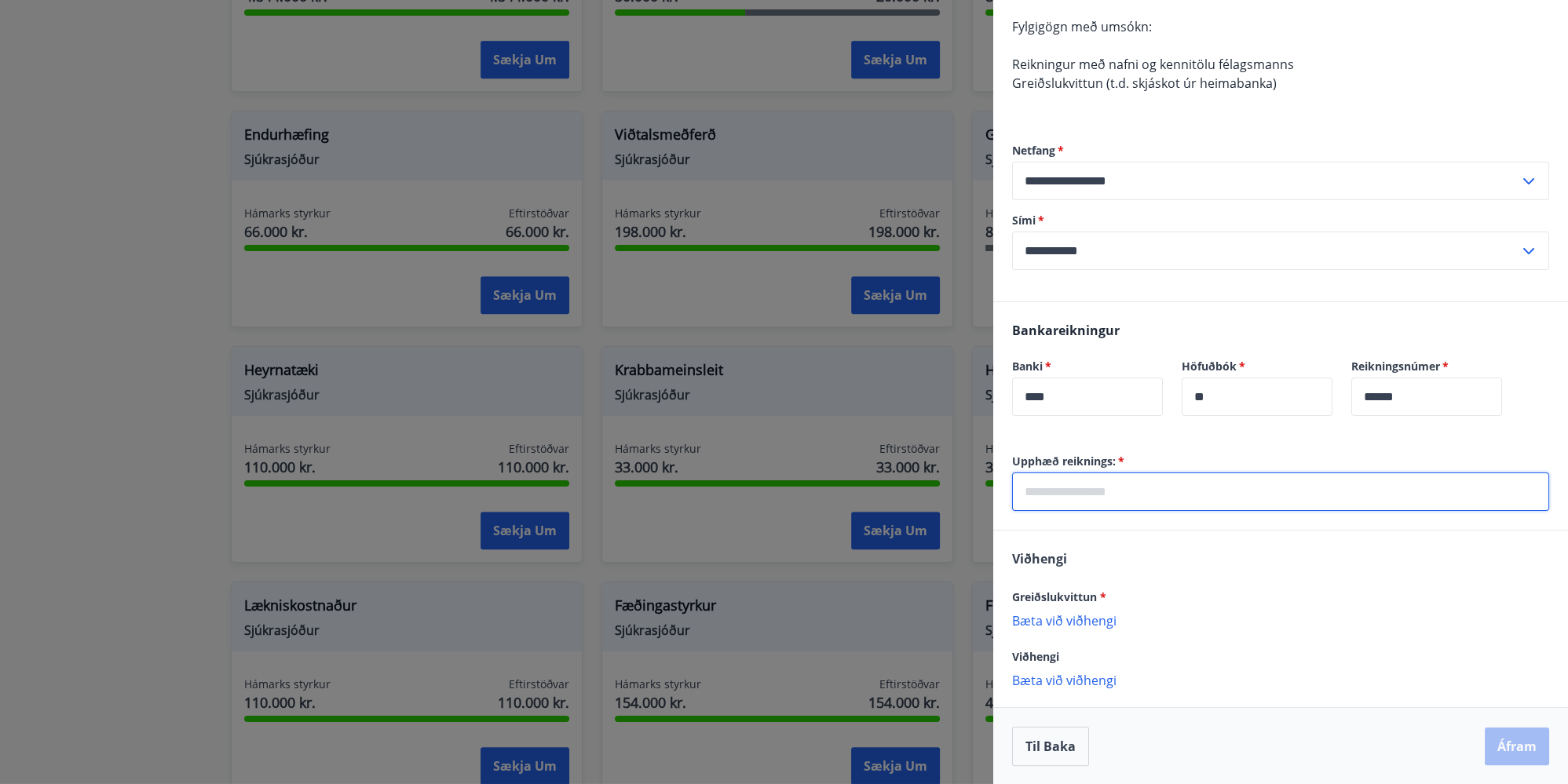
click at [1184, 482] on input "text" at bounding box center [1280, 492] width 537 height 38
type input "*"
click at [1102, 492] on input "**********" at bounding box center [1280, 492] width 537 height 38
click at [1051, 622] on div "Greiðslukvittun * Bæta við viðhengi Viðhengi er nauðsynlegt!" at bounding box center [1280, 615] width 537 height 57
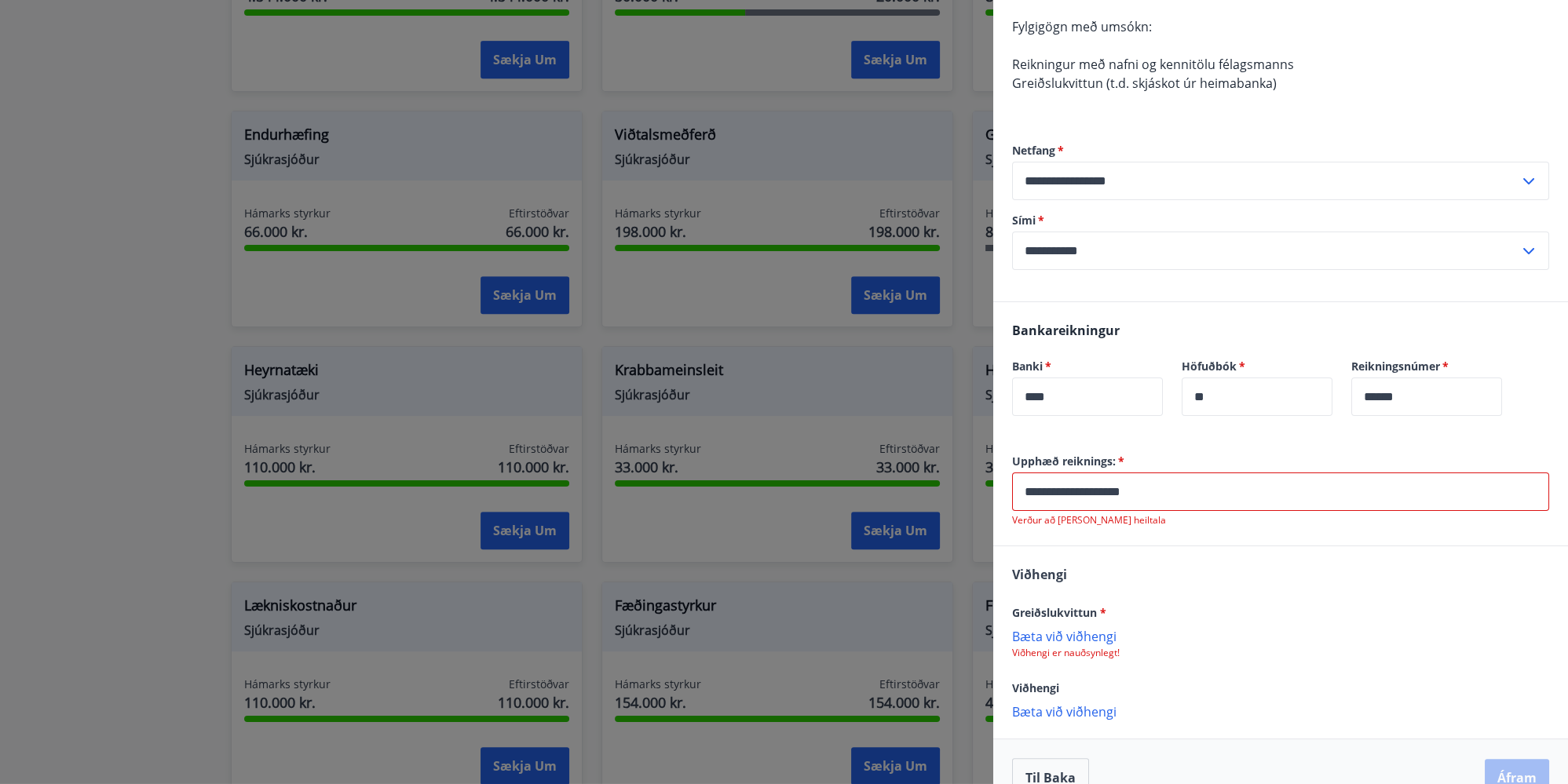
click at [1079, 635] on p "Bæta við viðhengi" at bounding box center [1280, 636] width 537 height 16
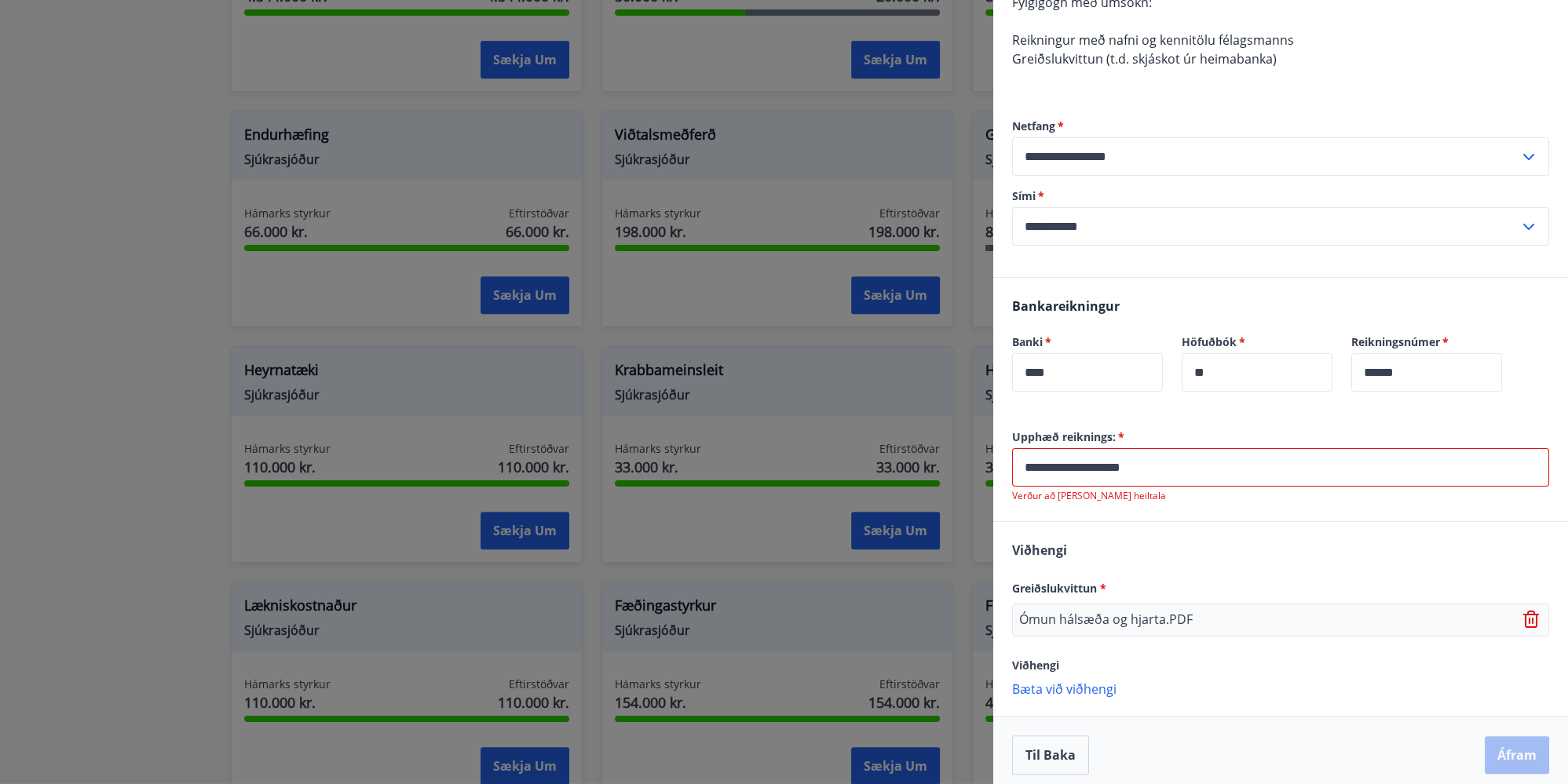
scroll to position [257, 0]
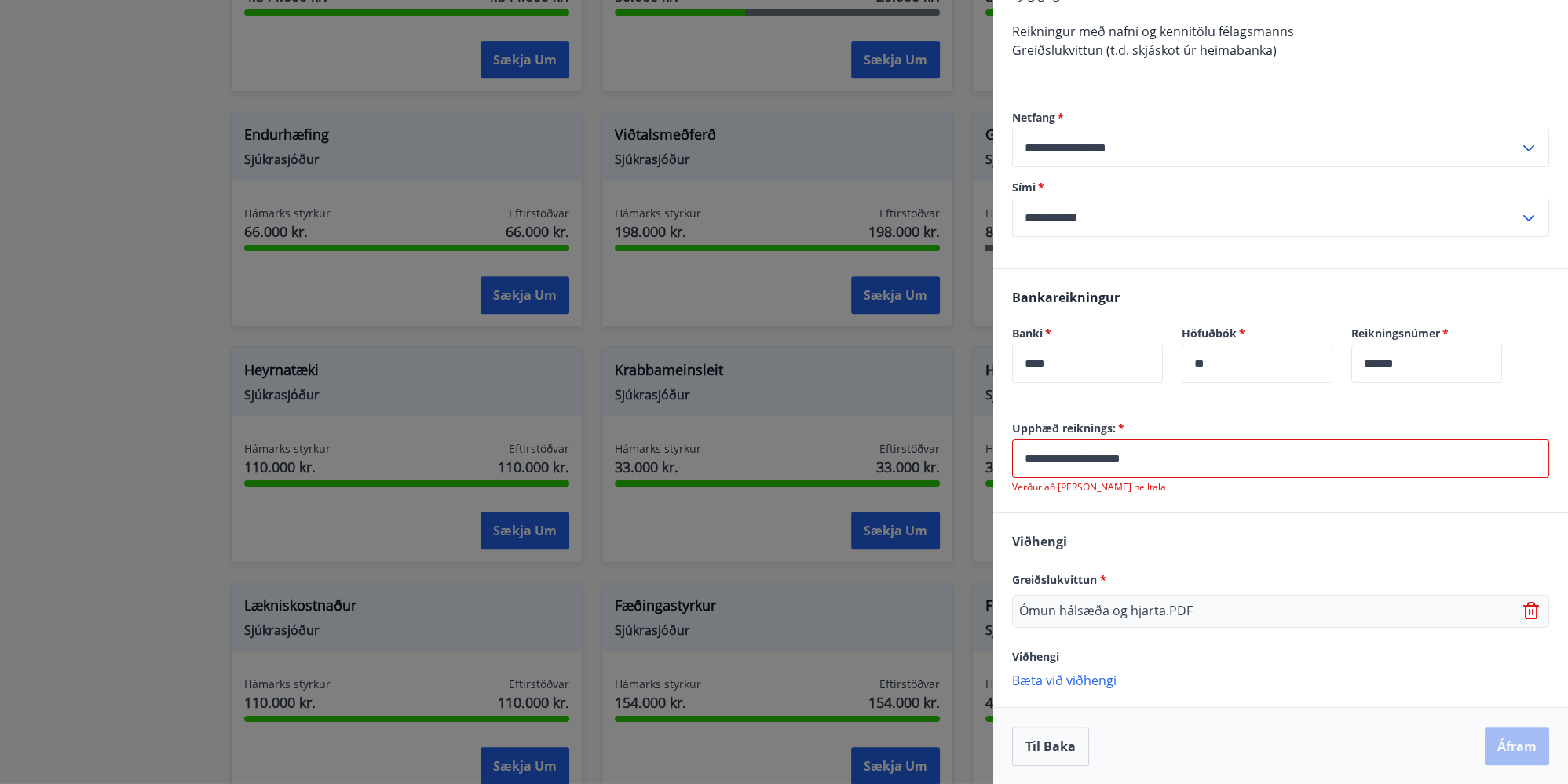
click at [1170, 459] on input "**********" at bounding box center [1280, 459] width 537 height 38
click at [1118, 462] on input "**********" at bounding box center [1280, 459] width 537 height 38
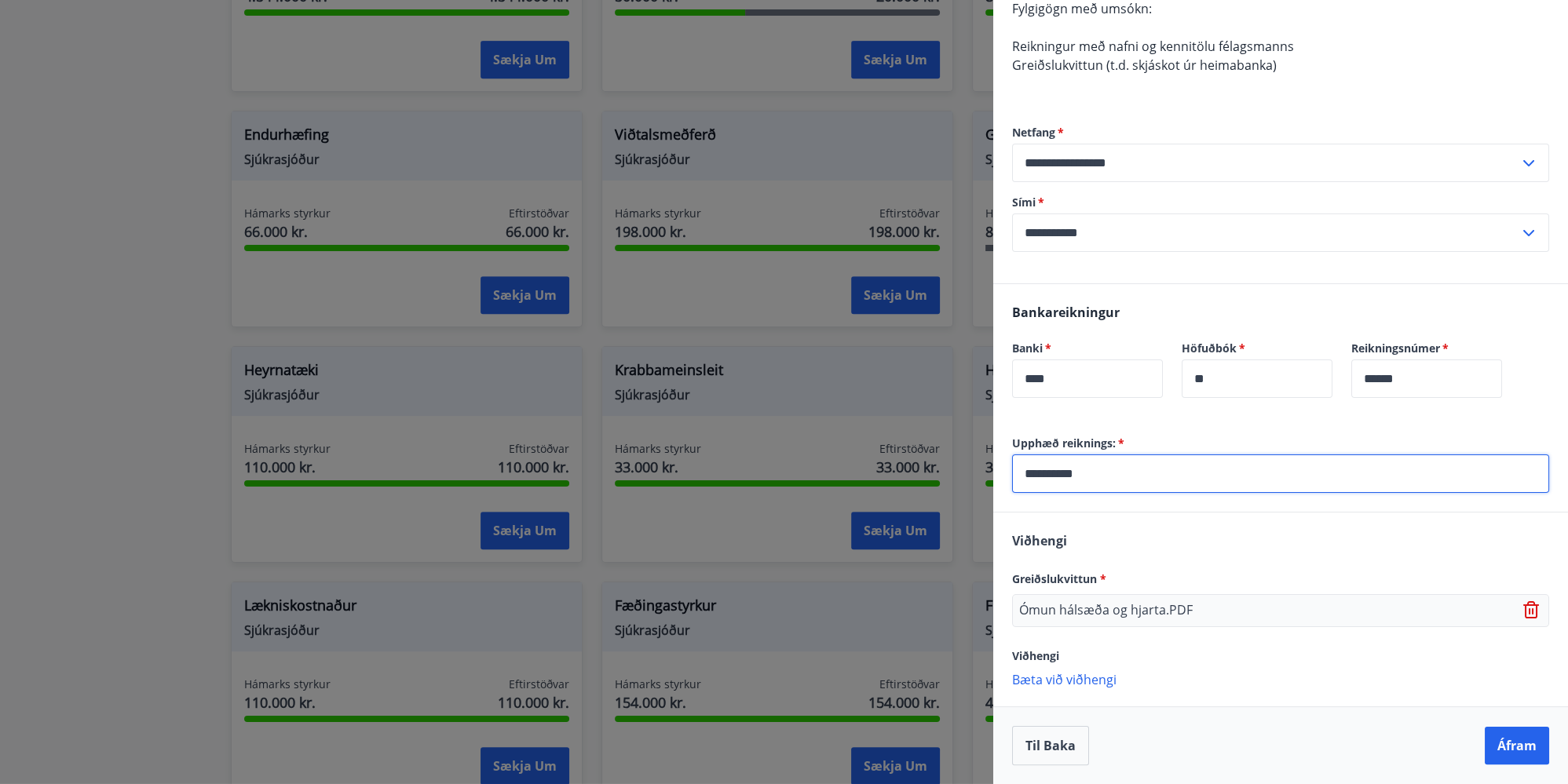
scroll to position [241, 0]
click at [1314, 477] on input "*****" at bounding box center [1280, 474] width 537 height 38
type input "*****"
click at [1505, 749] on button "Áfram" at bounding box center [1517, 747] width 64 height 38
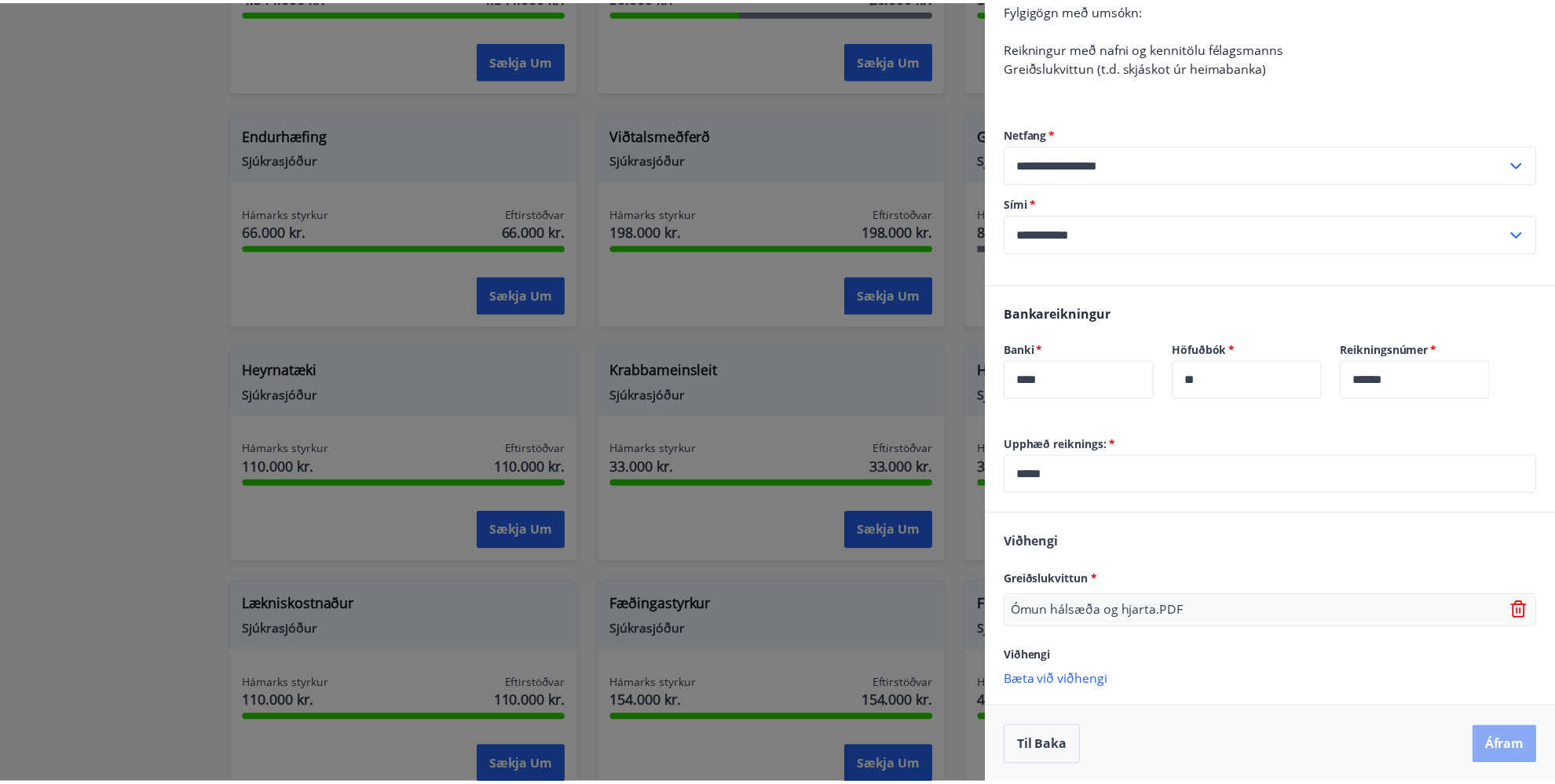
scroll to position [0, 0]
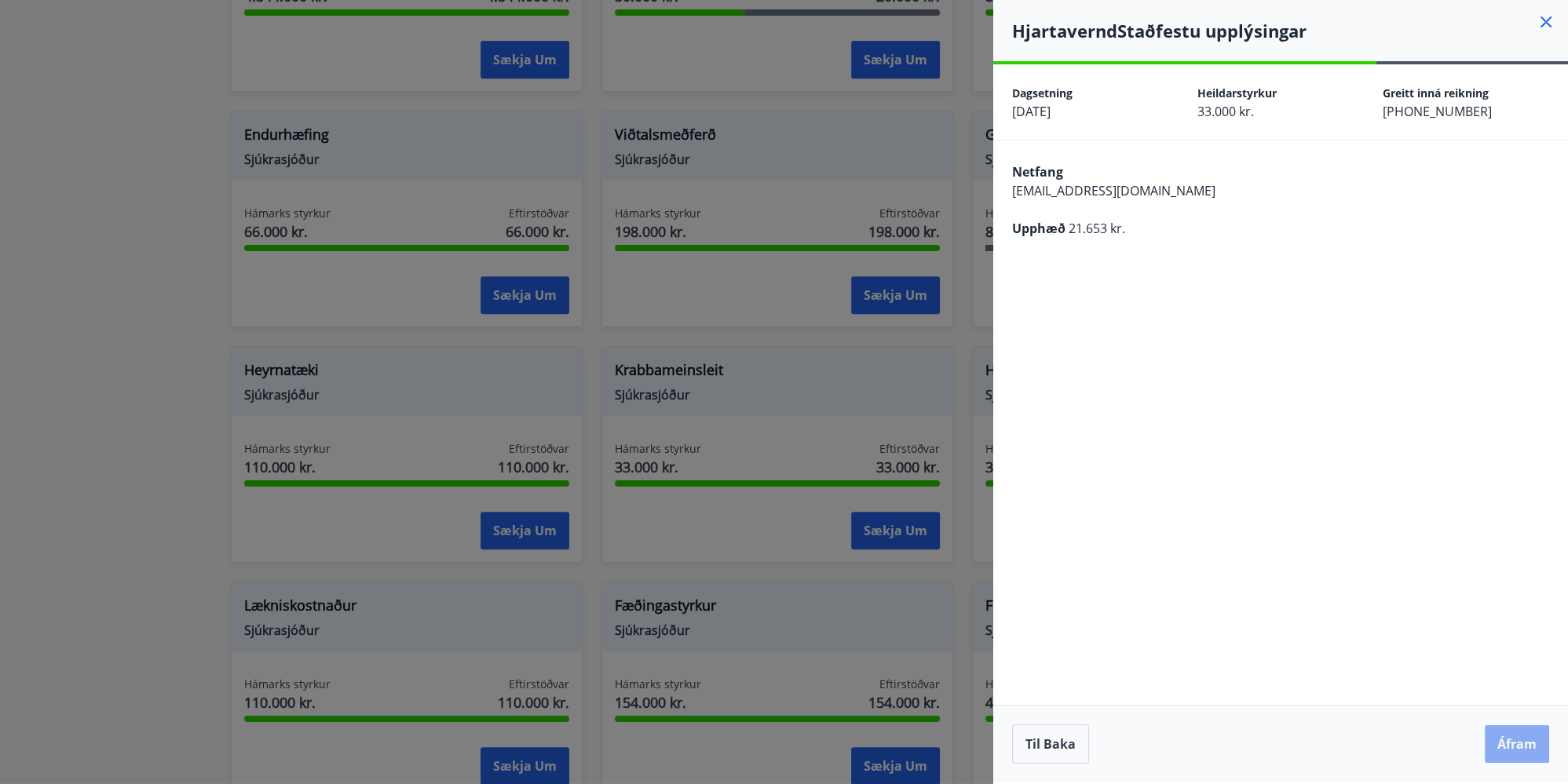
click at [1505, 742] on button "Áfram" at bounding box center [1517, 745] width 64 height 38
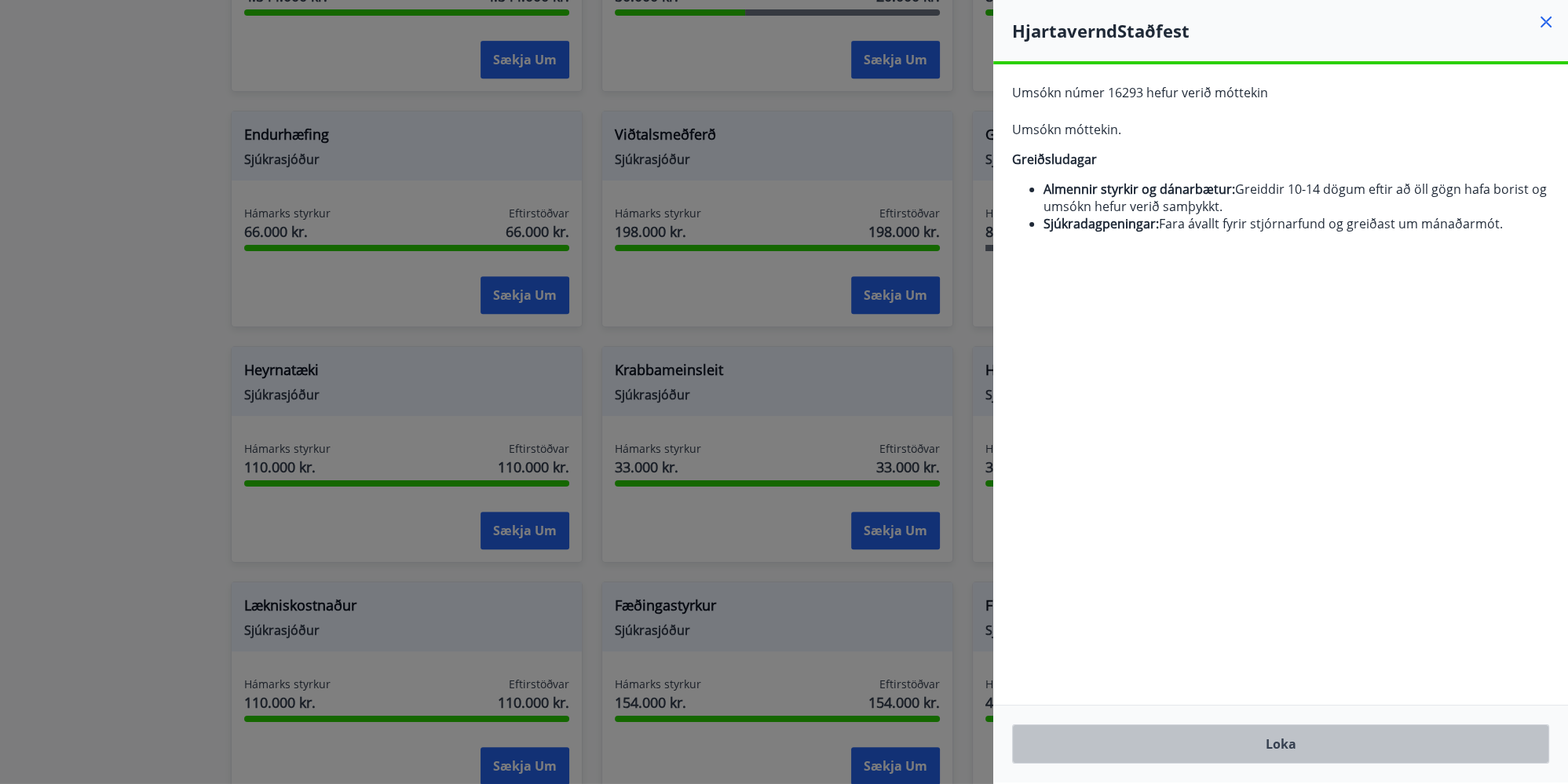
click at [1497, 741] on button "Loka" at bounding box center [1280, 744] width 537 height 39
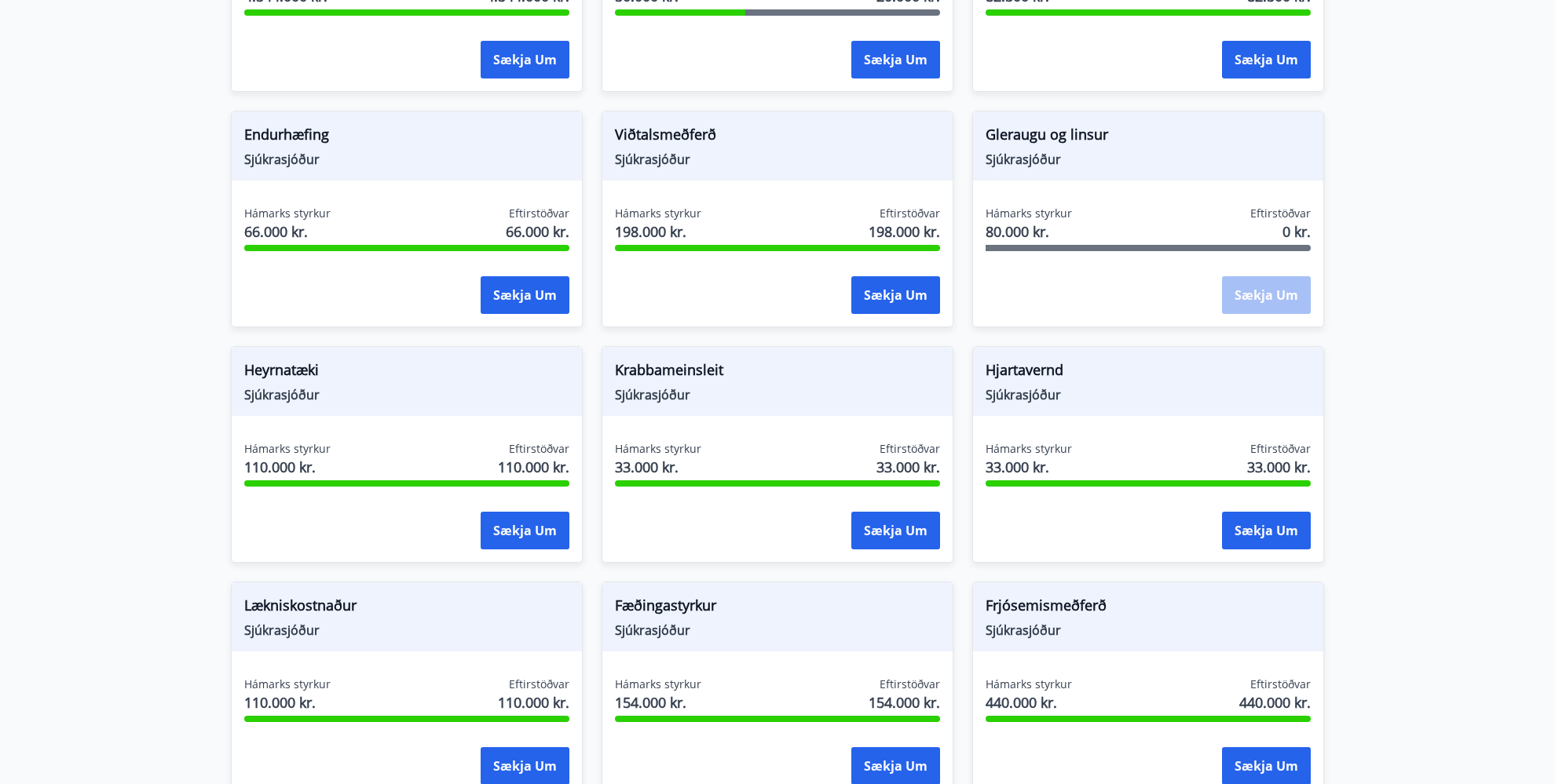
click at [669, 371] on span "Krabbameinsleit" at bounding box center [777, 373] width 325 height 27
click at [897, 527] on button "Sækja um" at bounding box center [895, 531] width 89 height 38
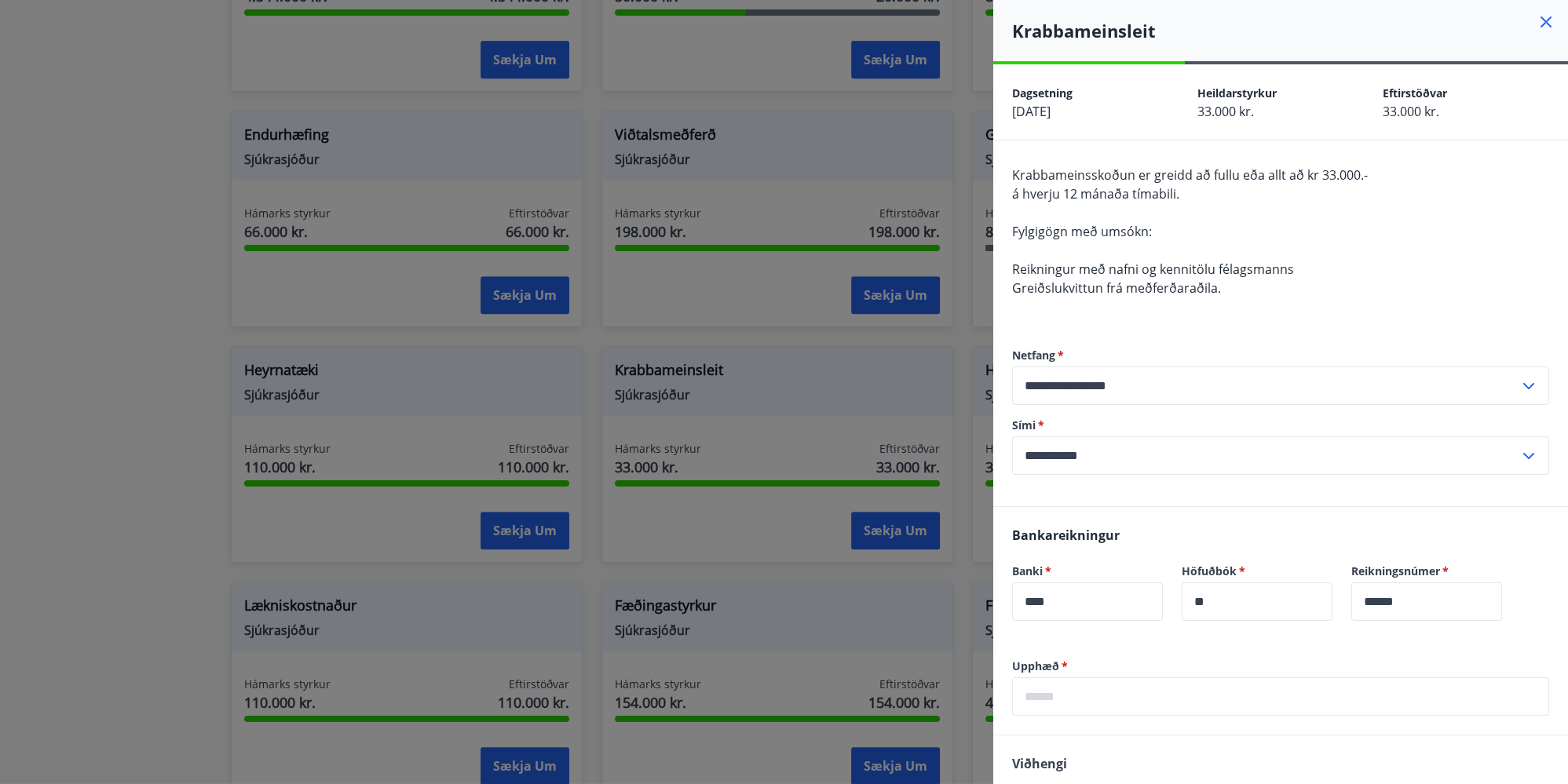
click at [1541, 20] on icon at bounding box center [1546, 21] width 11 height 11
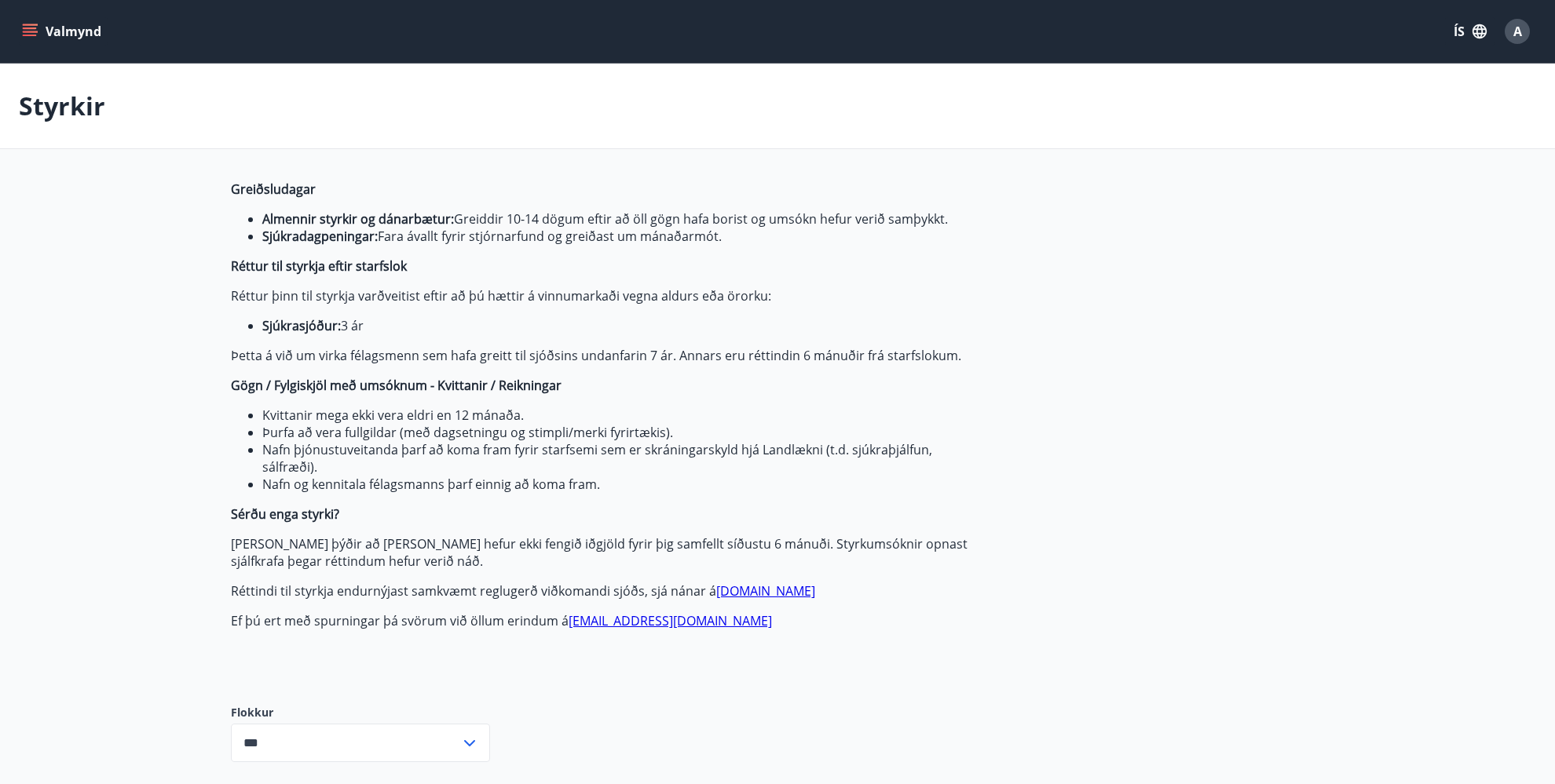
click at [56, 30] on button "Valmynd" at bounding box center [63, 31] width 89 height 28
click at [1464, 130] on div "Styrkir" at bounding box center [777, 107] width 1555 height 86
click at [1519, 27] on span "A" at bounding box center [1517, 31] width 9 height 17
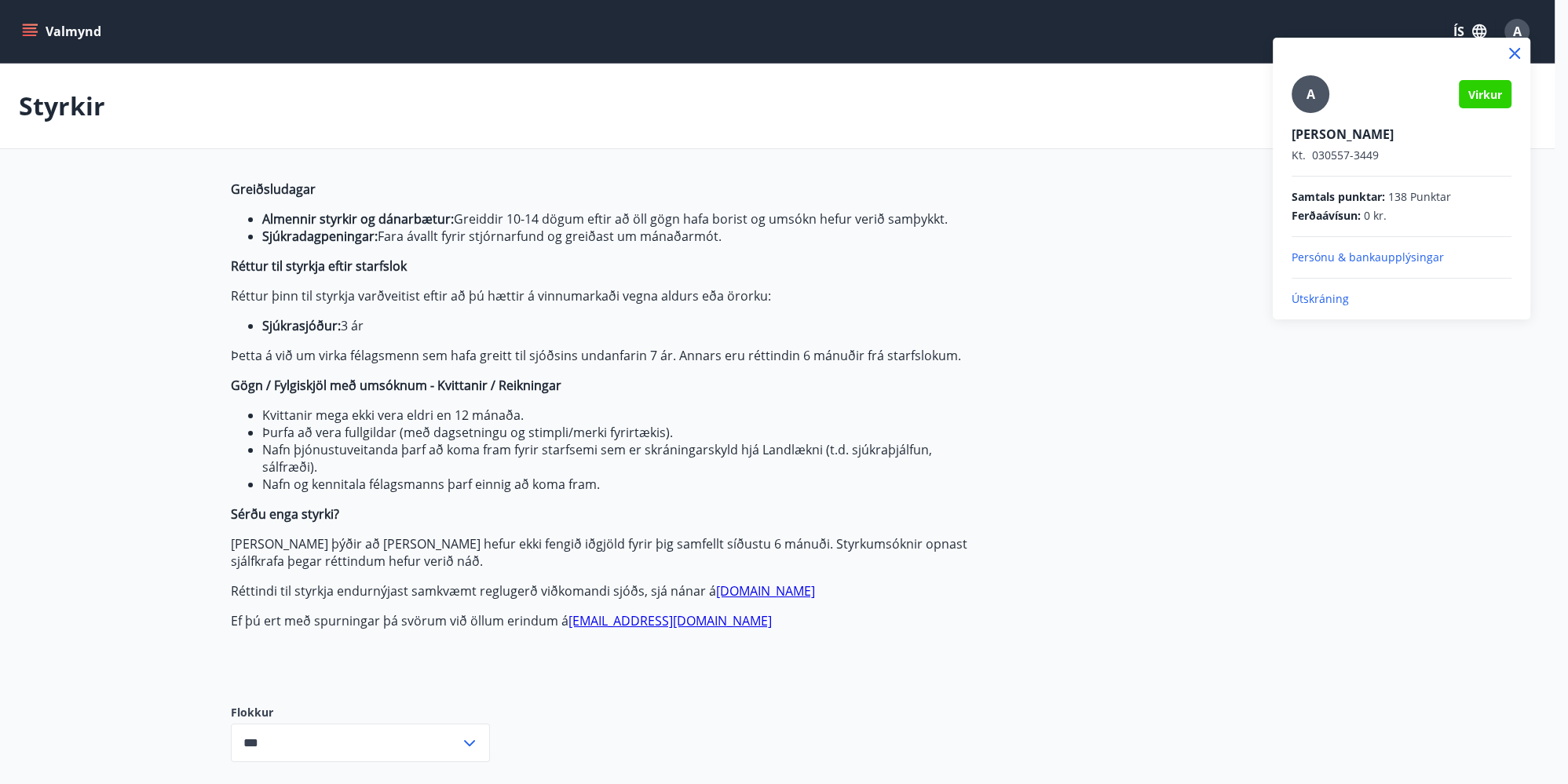
click at [1328, 295] on p "Útskráning" at bounding box center [1402, 299] width 220 height 16
